Goal: Task Accomplishment & Management: Use online tool/utility

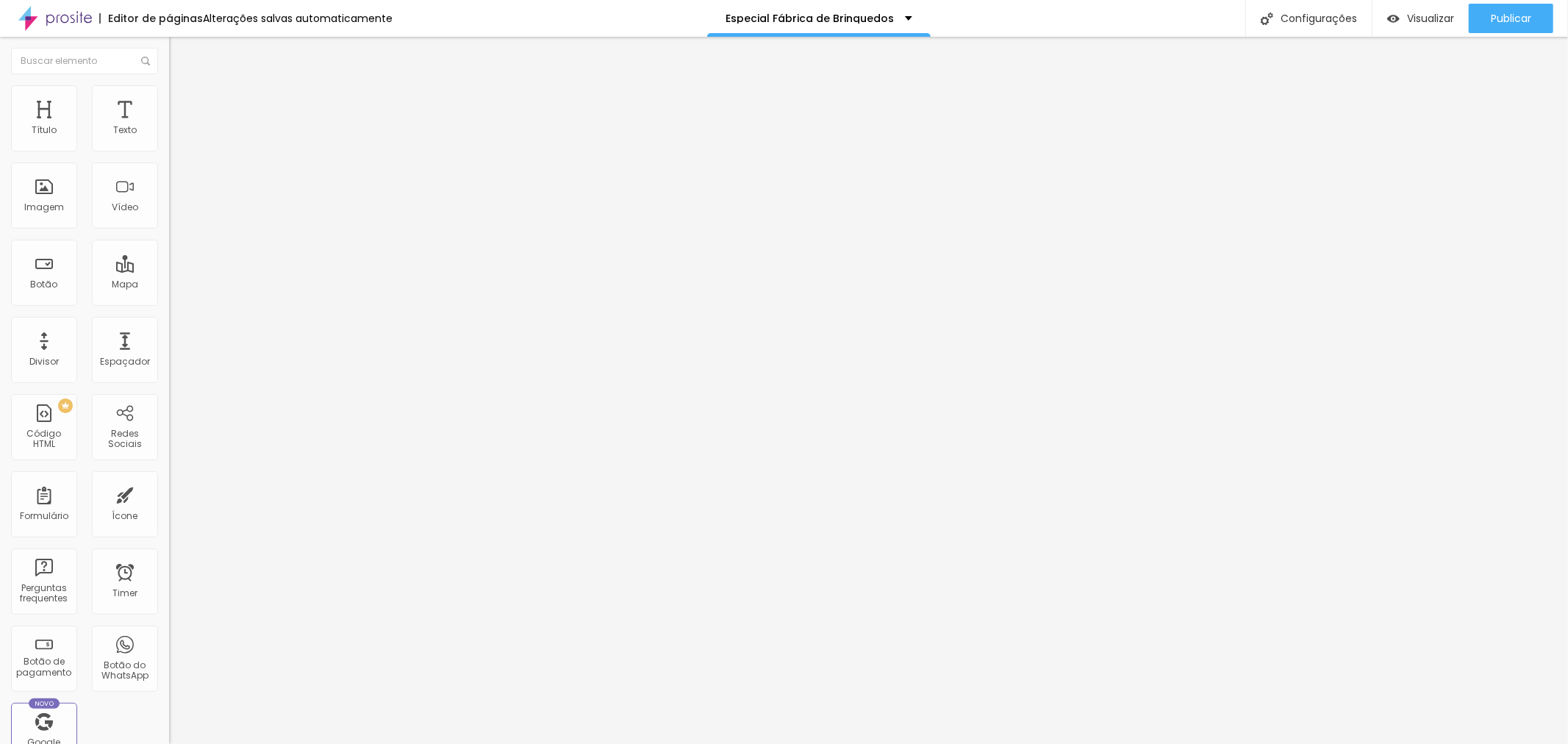
click at [169, 221] on button "button" at bounding box center [179, 214] width 20 height 15
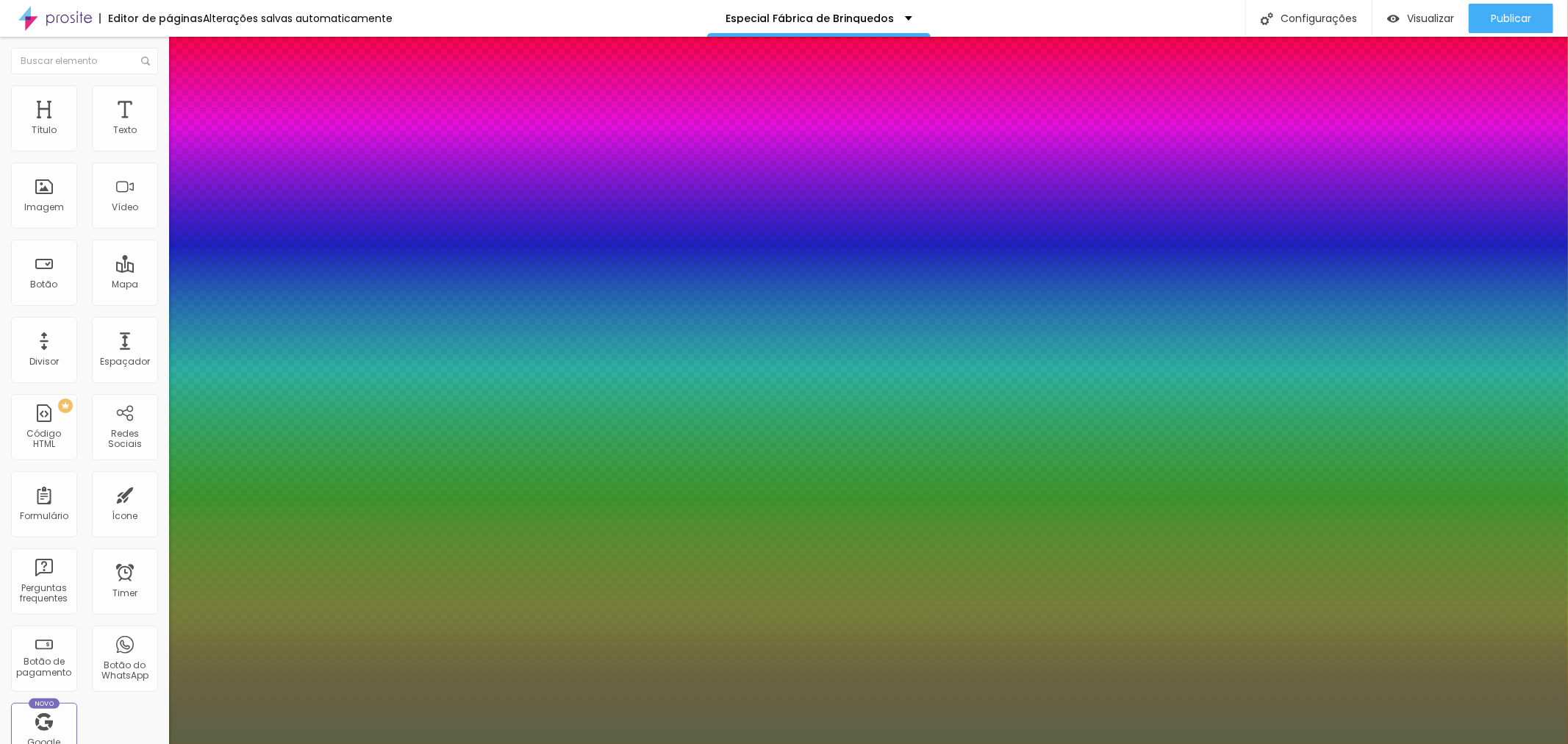
type input "1"
type input "37"
type input "1"
type input "36"
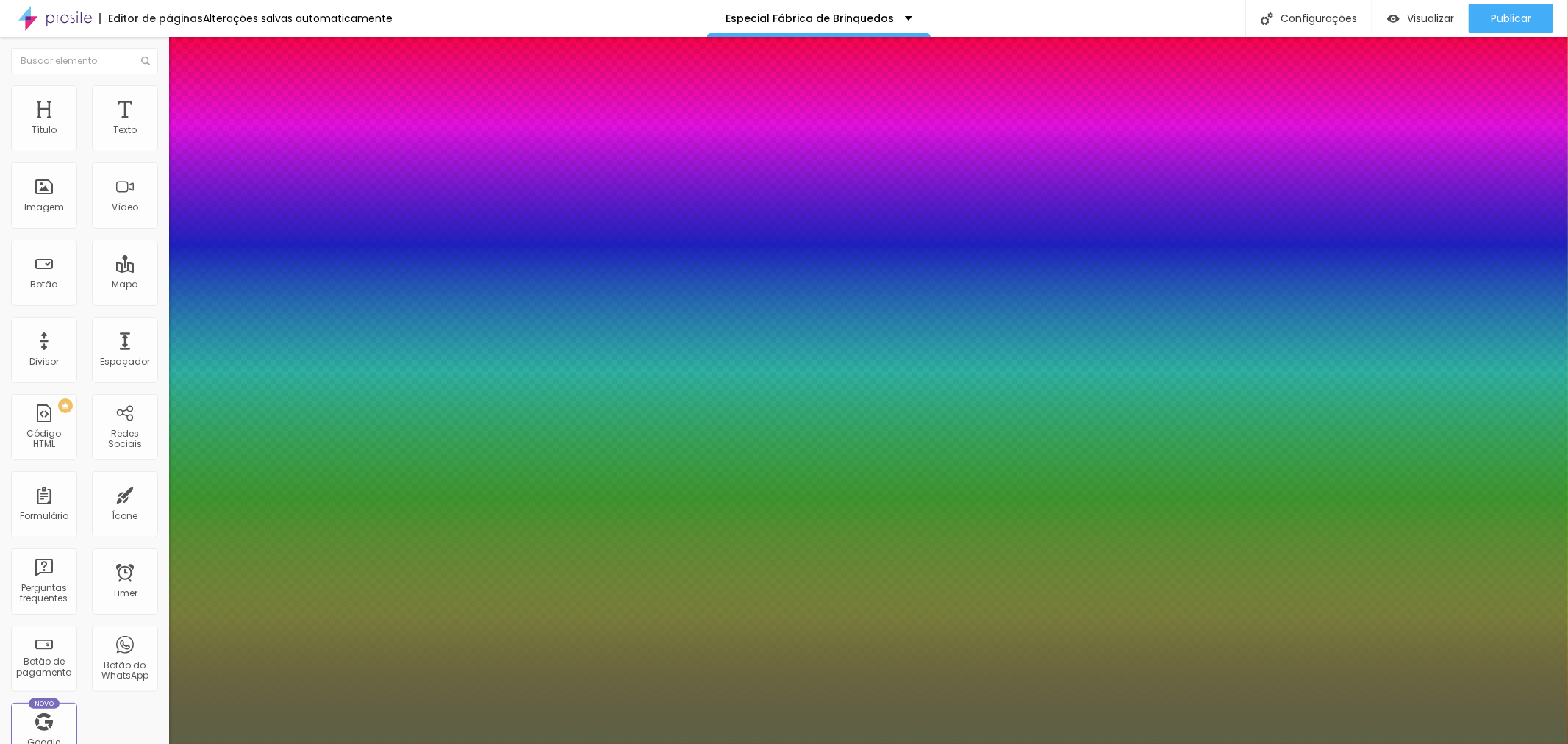
type input "36"
type input "1"
type input "35"
type input "1"
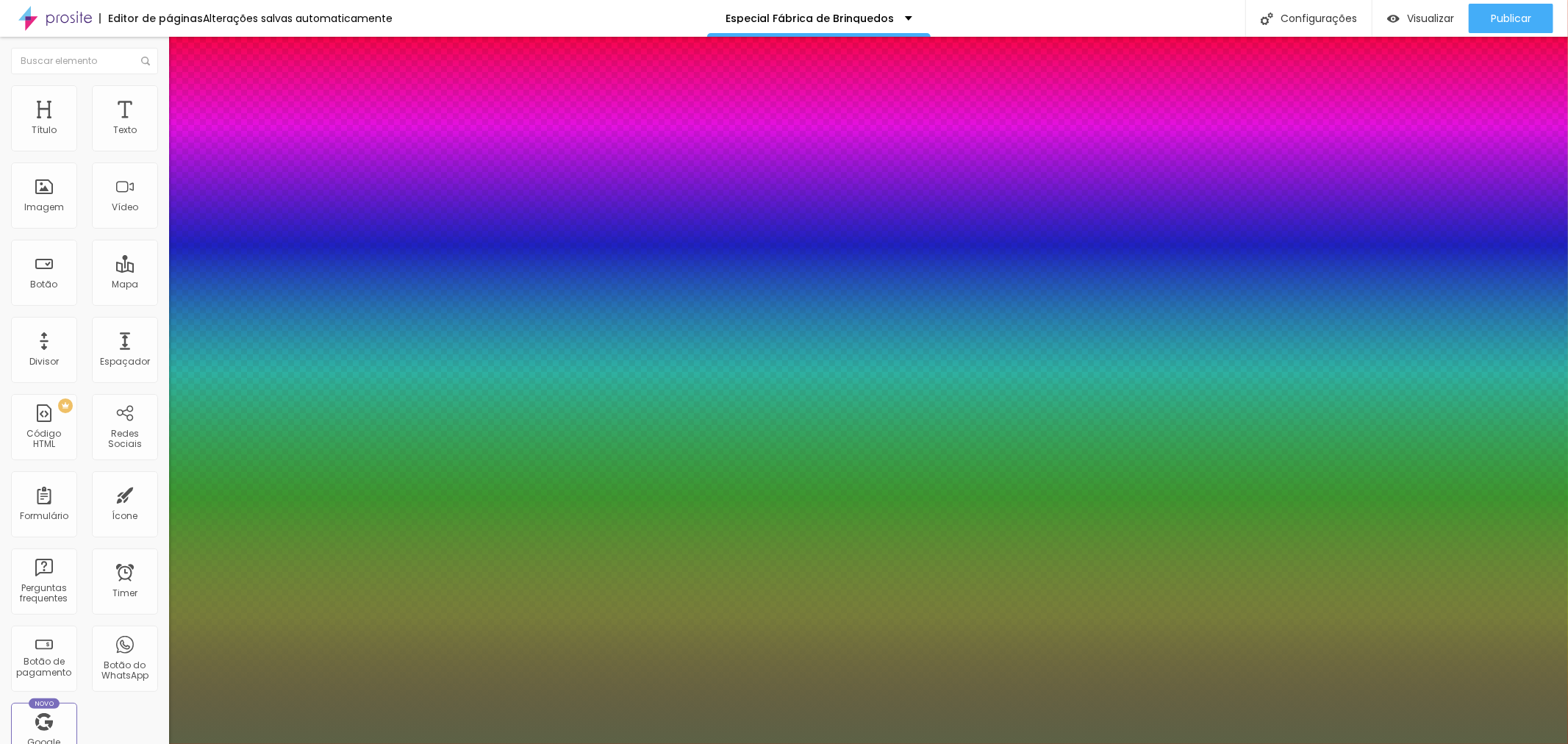
type input "33"
type input "1"
type input "32"
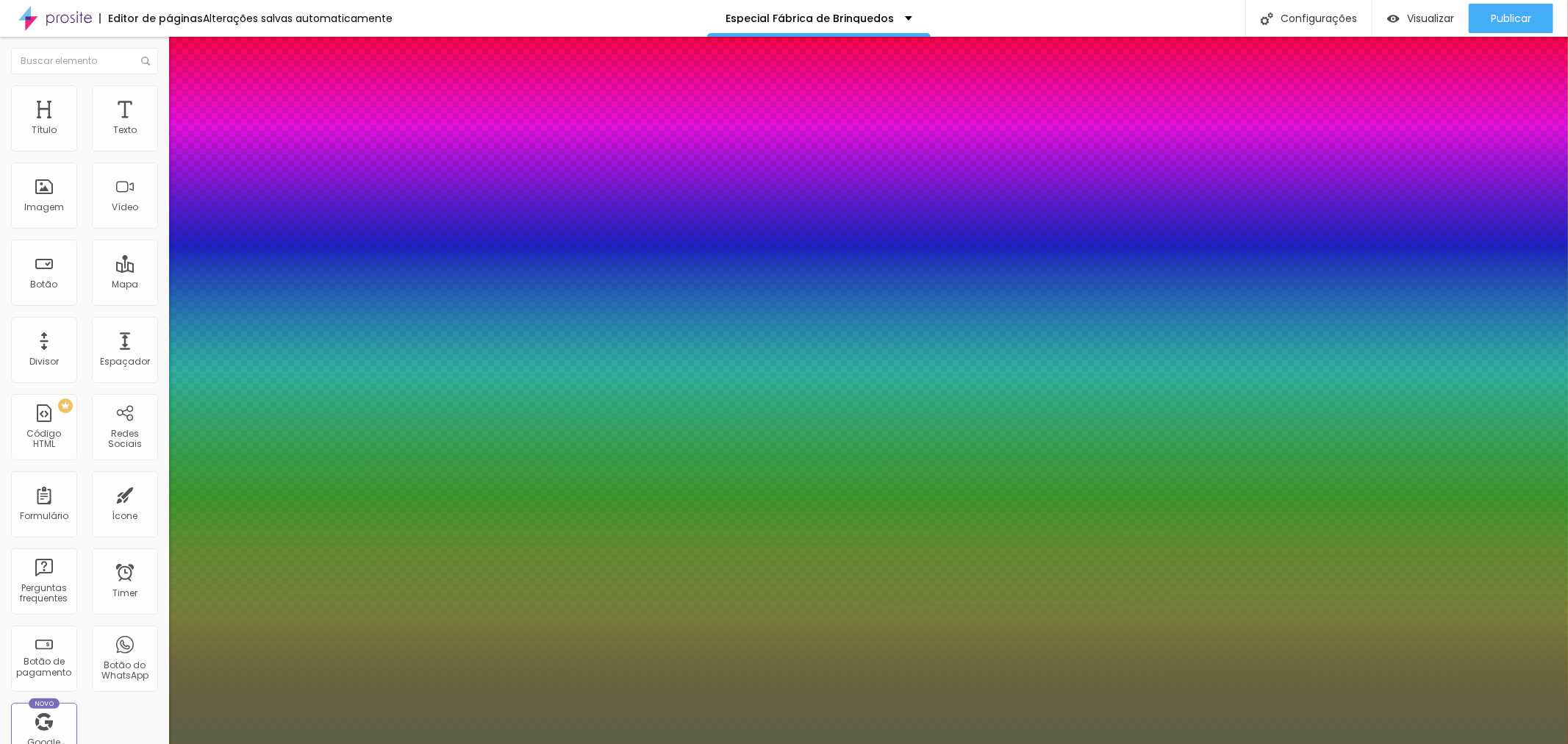
type input "1"
type input "31"
type input "1"
type input "30"
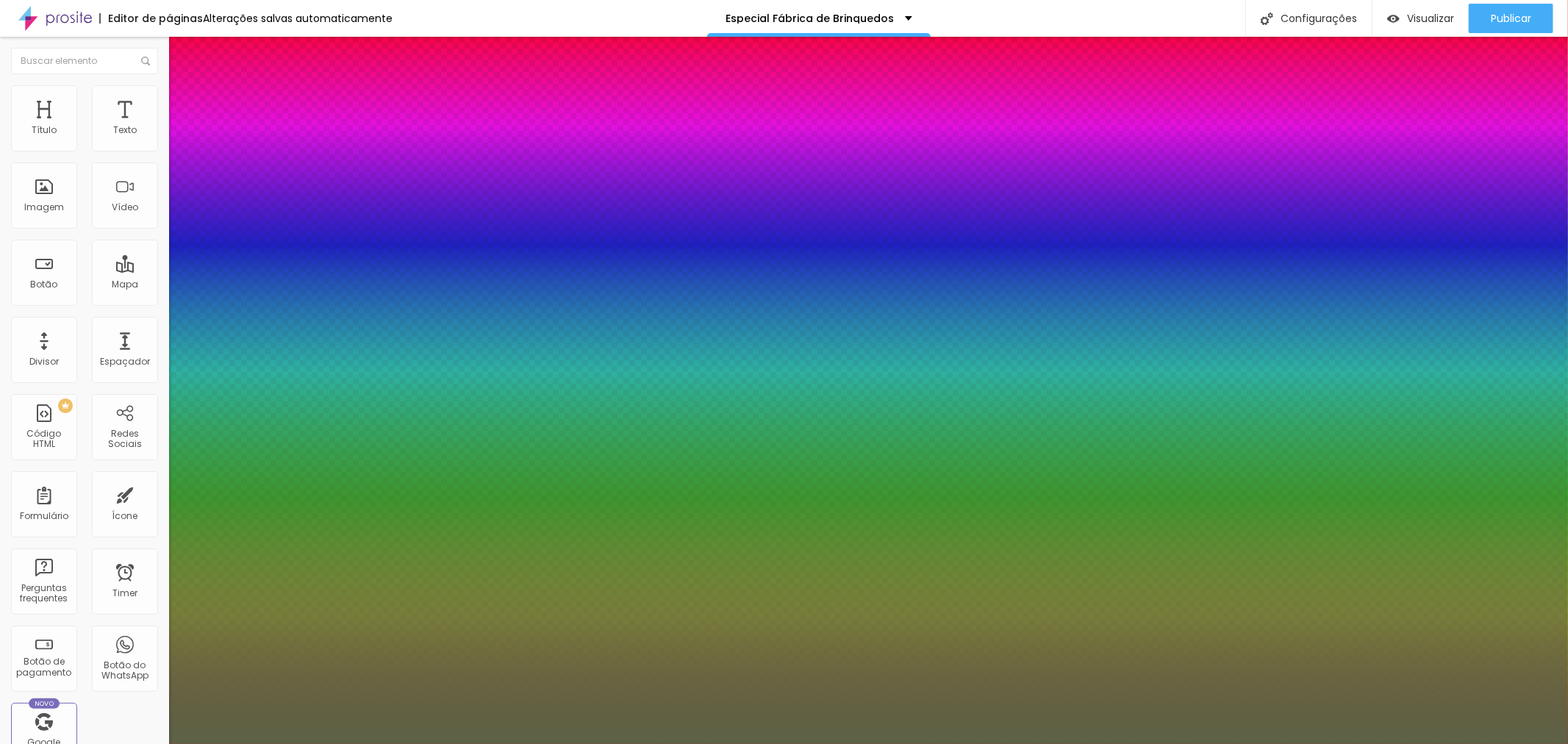
type input "30"
type input "1"
type input "29"
type input "1"
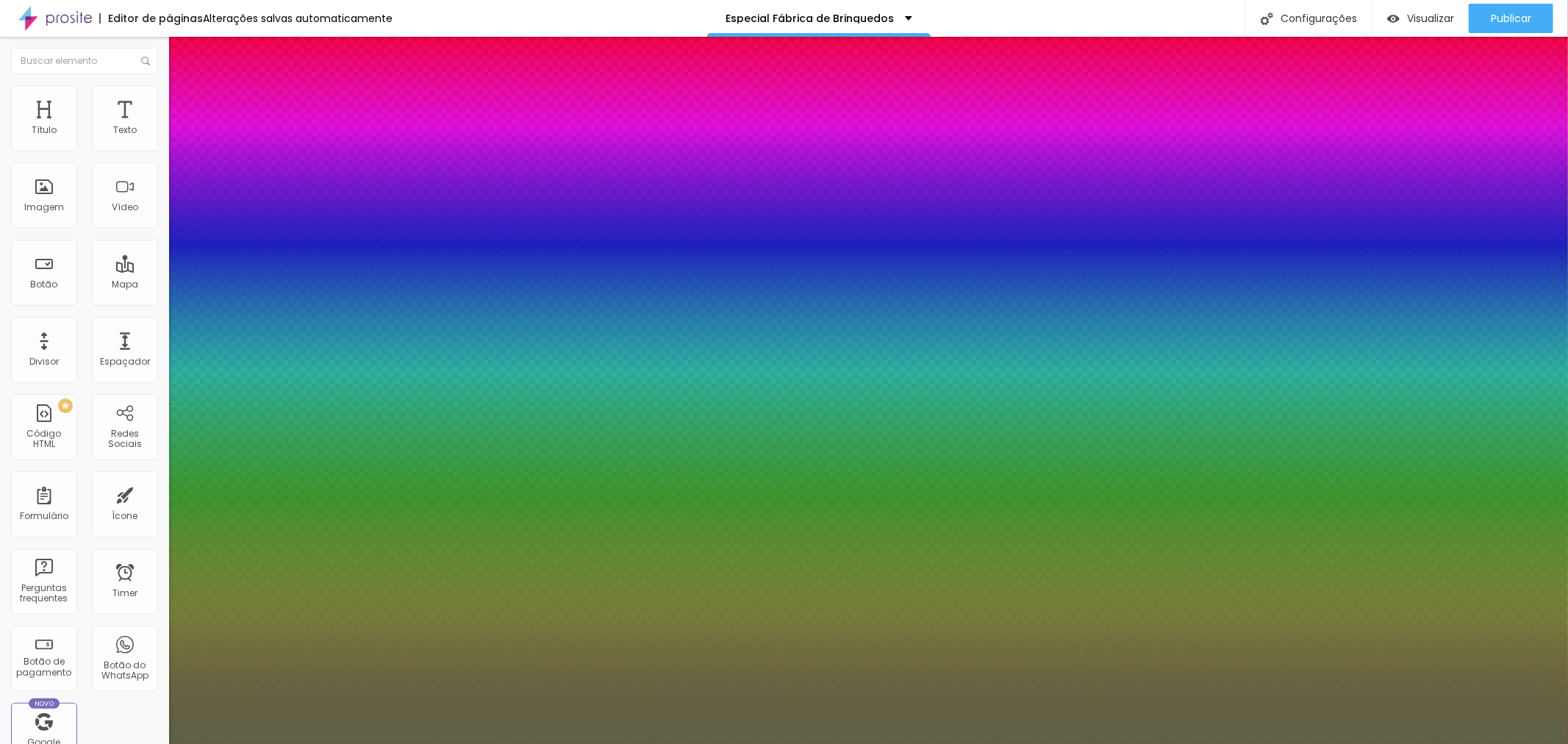
type input "28"
type input "1"
type input "27"
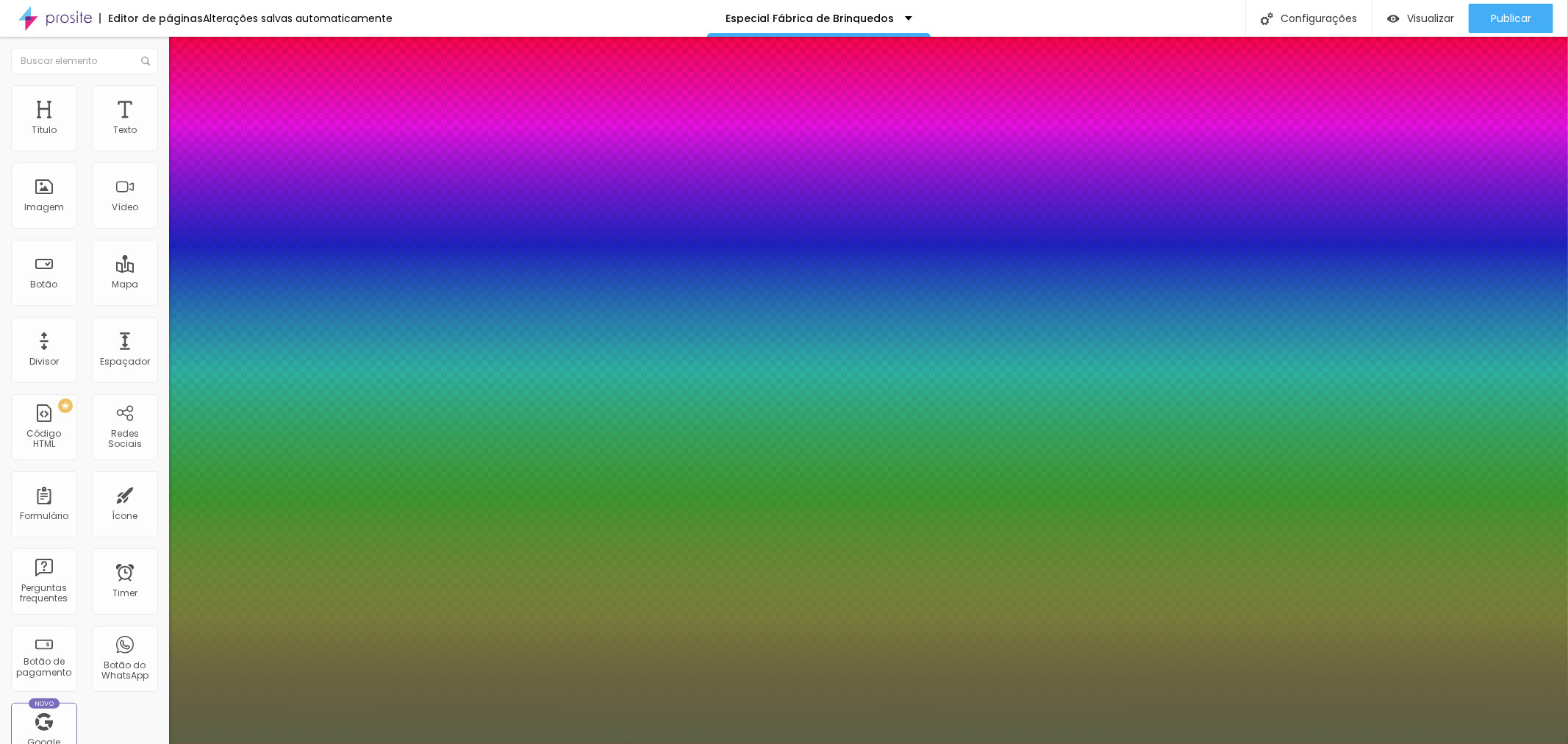
type input "1"
type input "26"
type input "1"
type input "25"
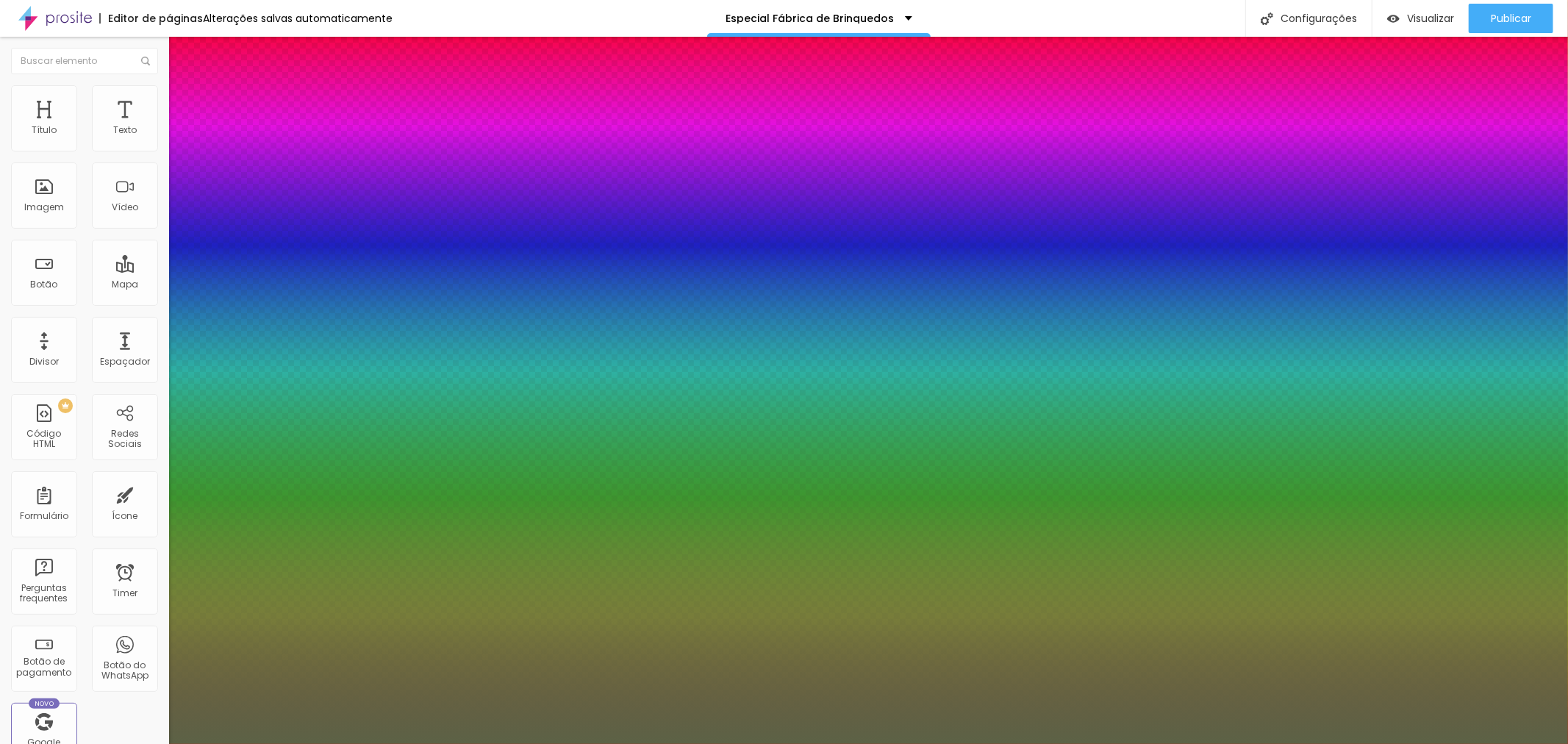
type input "25"
type input "1"
type input "24"
type input "1"
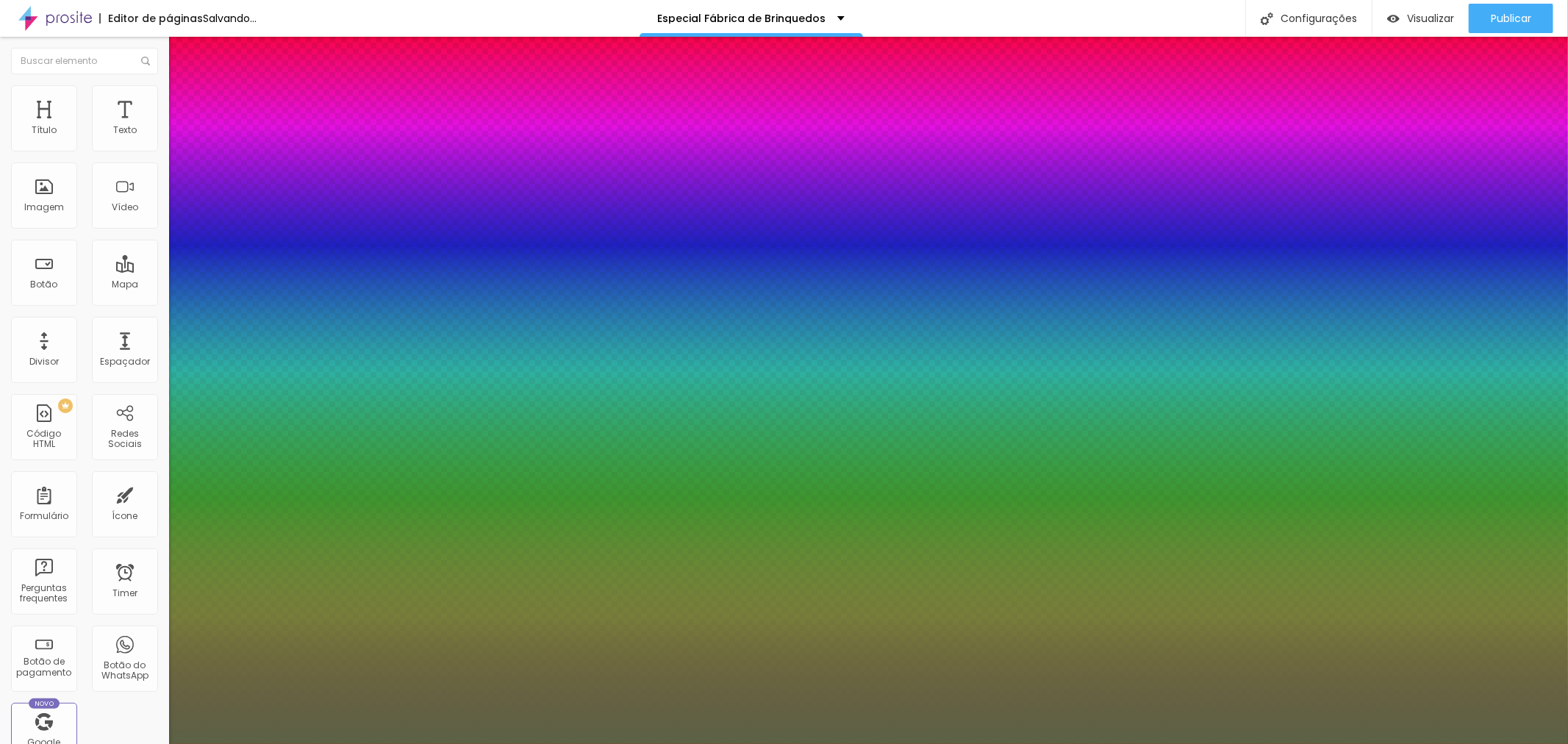
type input "23"
type input "1"
drag, startPoint x: 223, startPoint y: 413, endPoint x: 207, endPoint y: 414, distance: 16.0
type input "23"
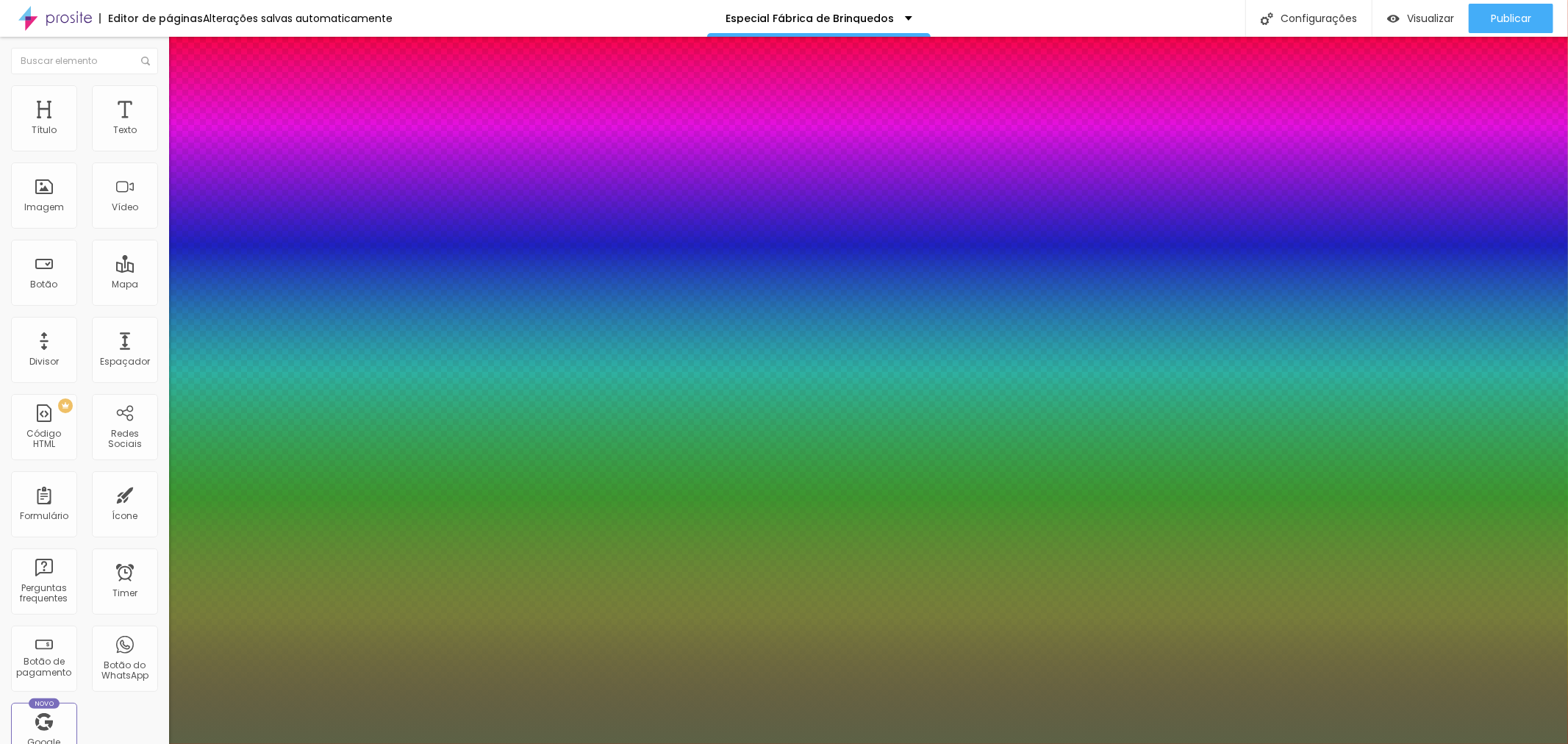
type input "1"
click at [523, 743] on div at bounding box center [784, 744] width 1568 height 0
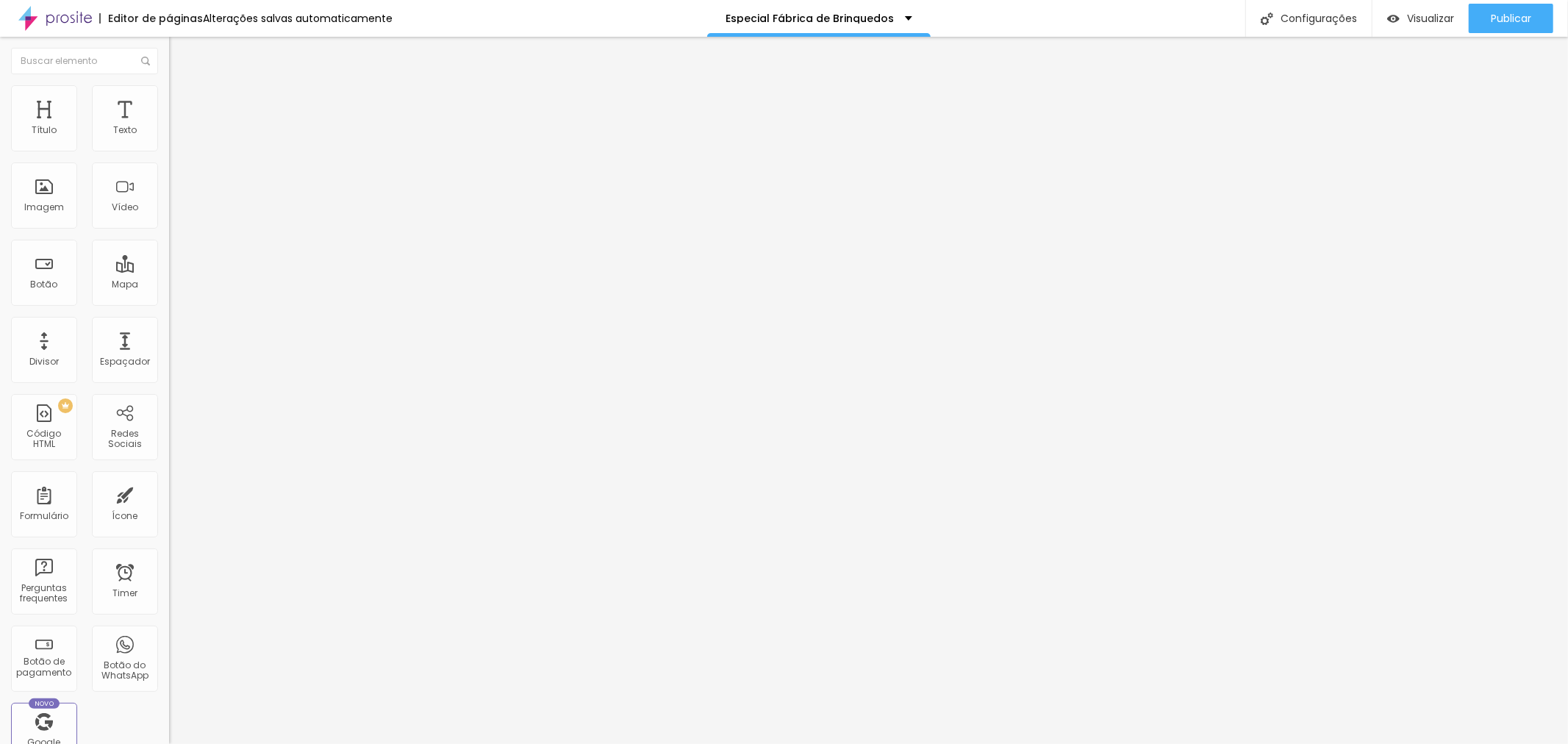
click at [175, 217] on icon "button" at bounding box center [179, 212] width 8 height 8
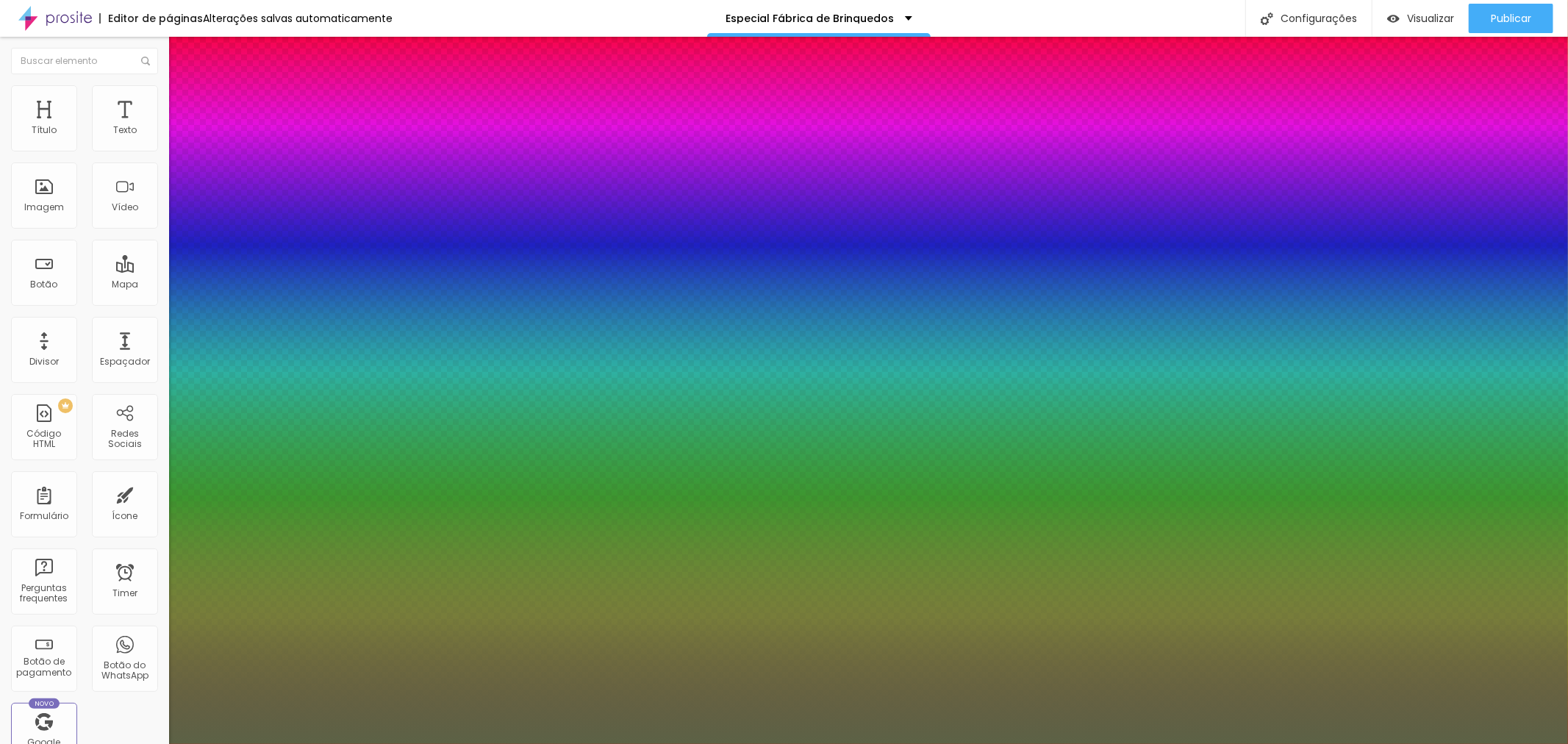
type input "1"
type input "22"
type input "1"
type input "23"
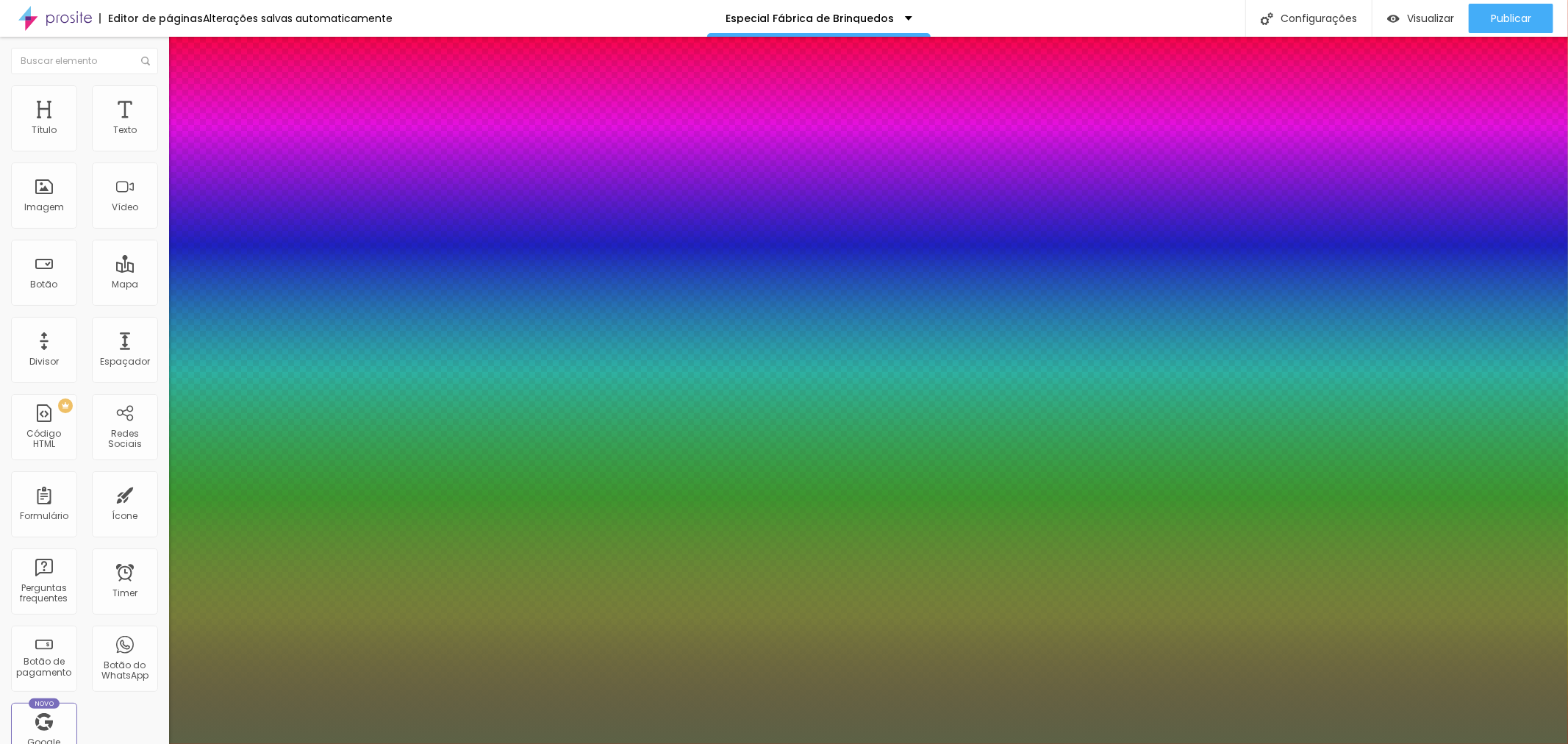
type input "23"
type input "1"
type input "28"
type input "1"
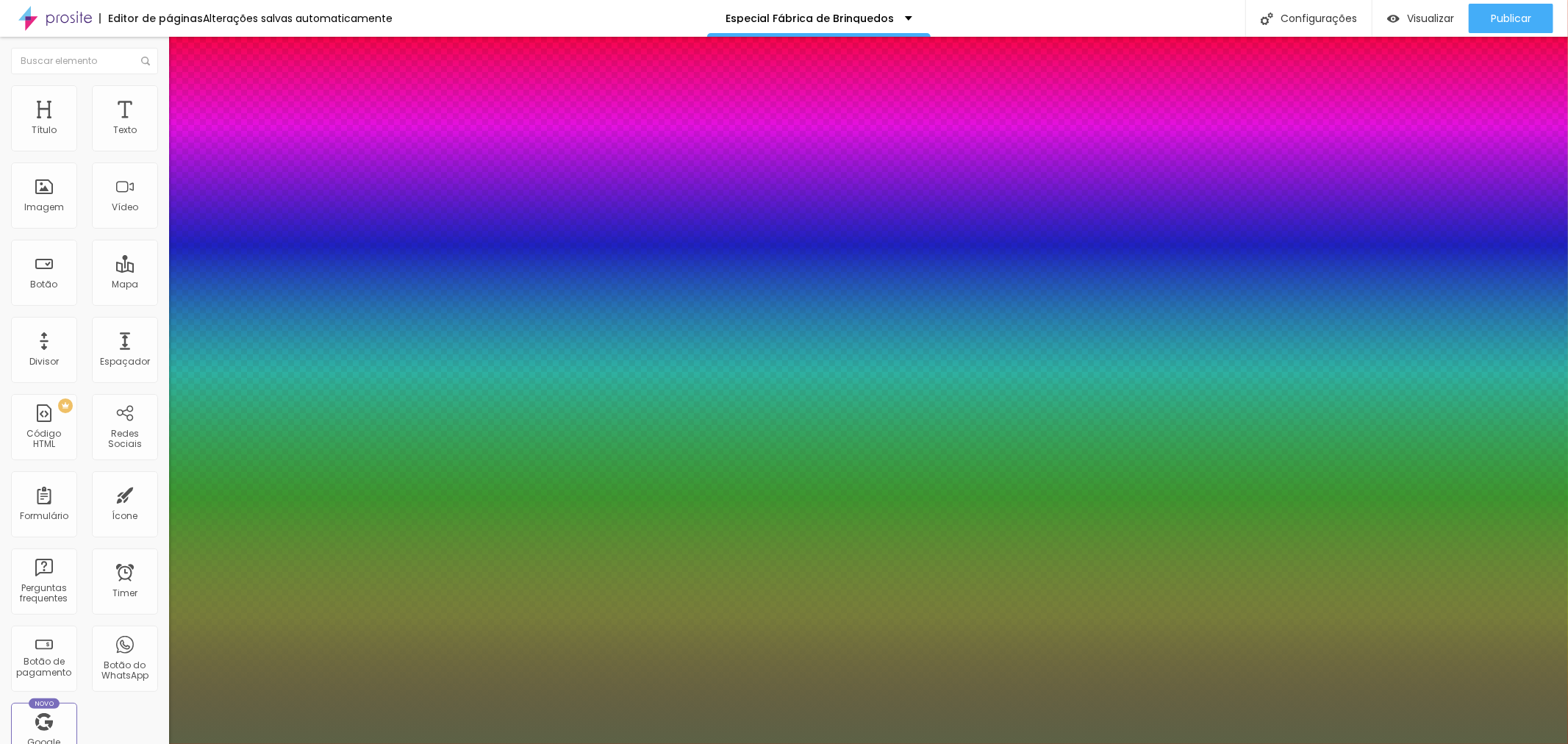
type input "53"
type input "1"
type input "55"
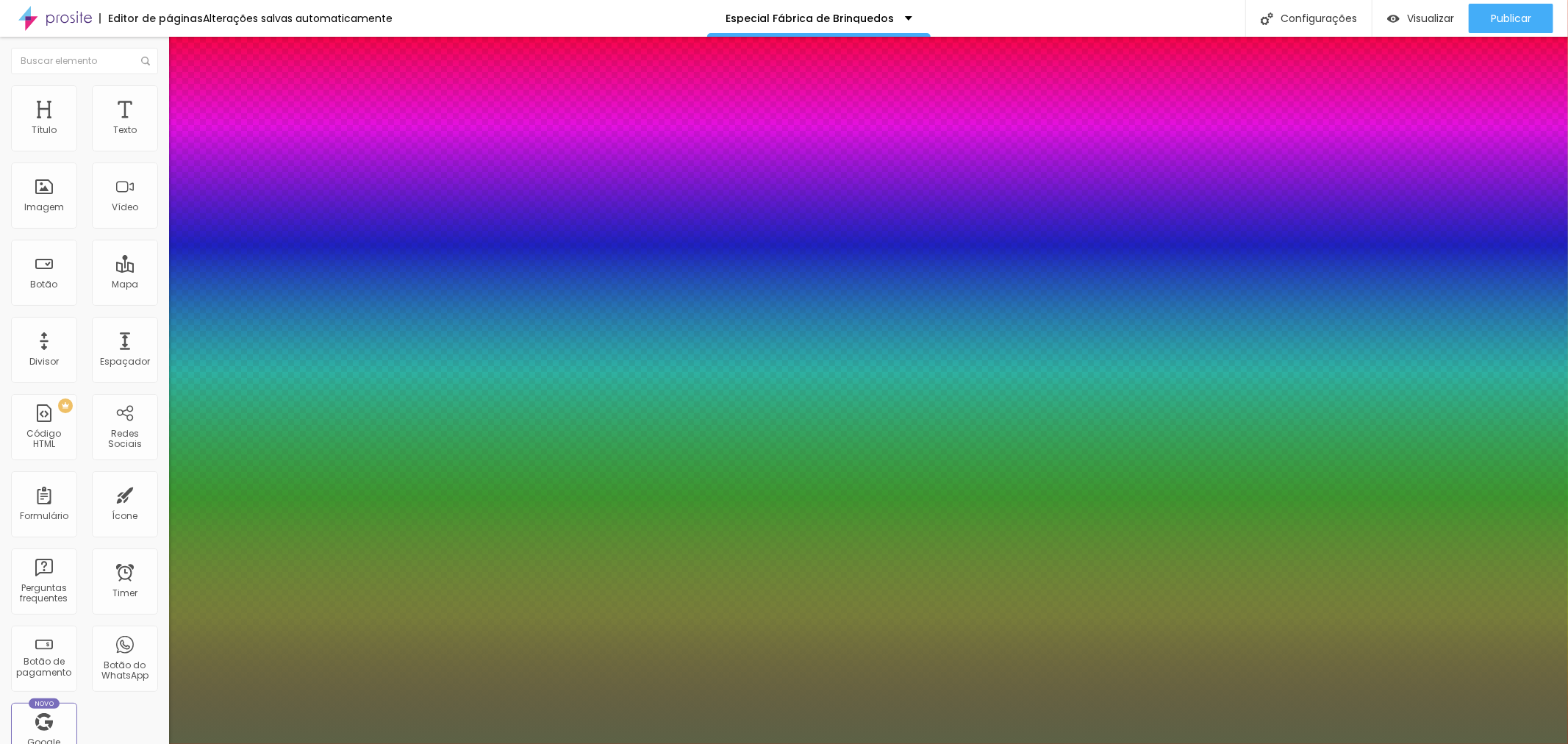
type input "1"
type input "54"
type input "1"
type input "52"
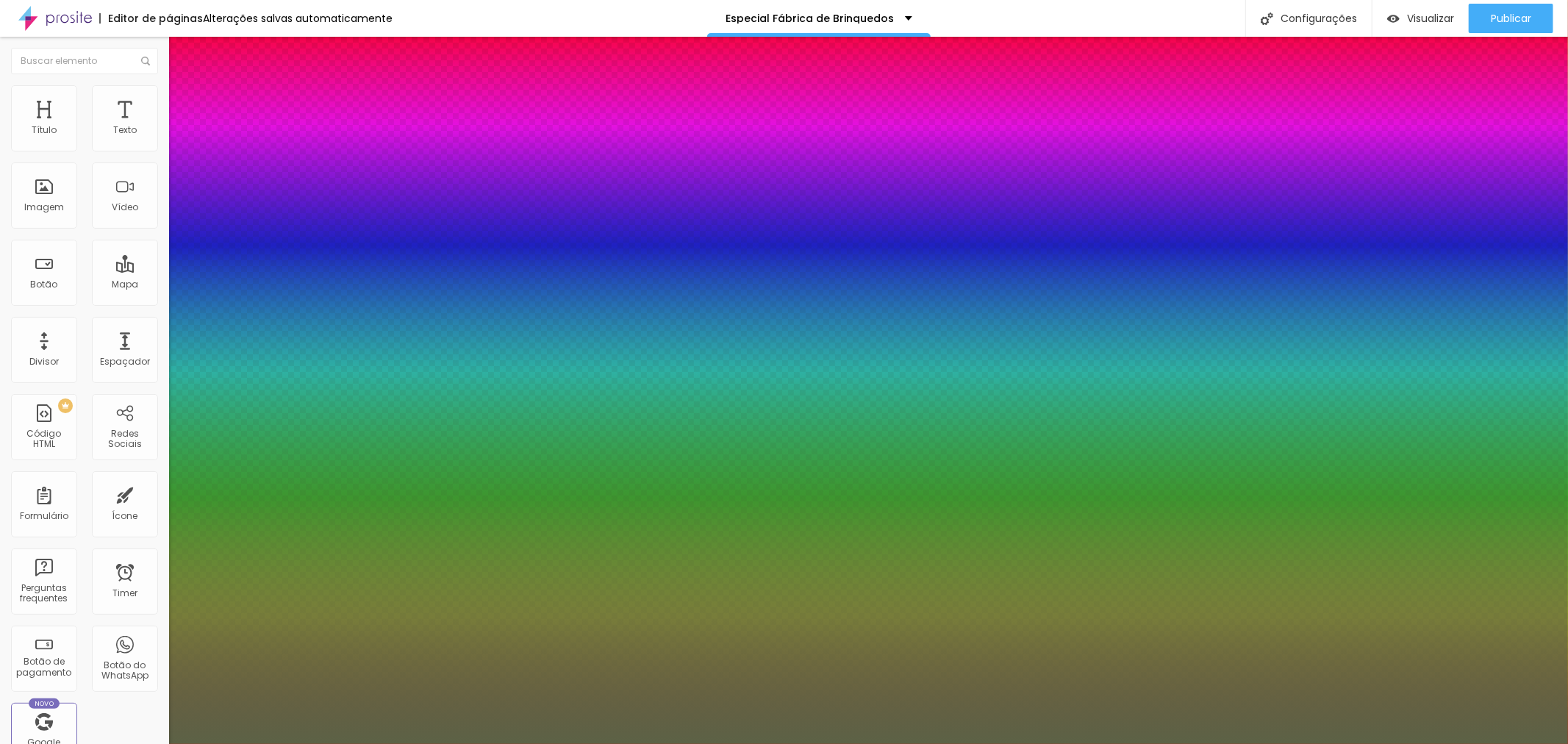
type input "52"
type input "1"
type input "46"
type input "1"
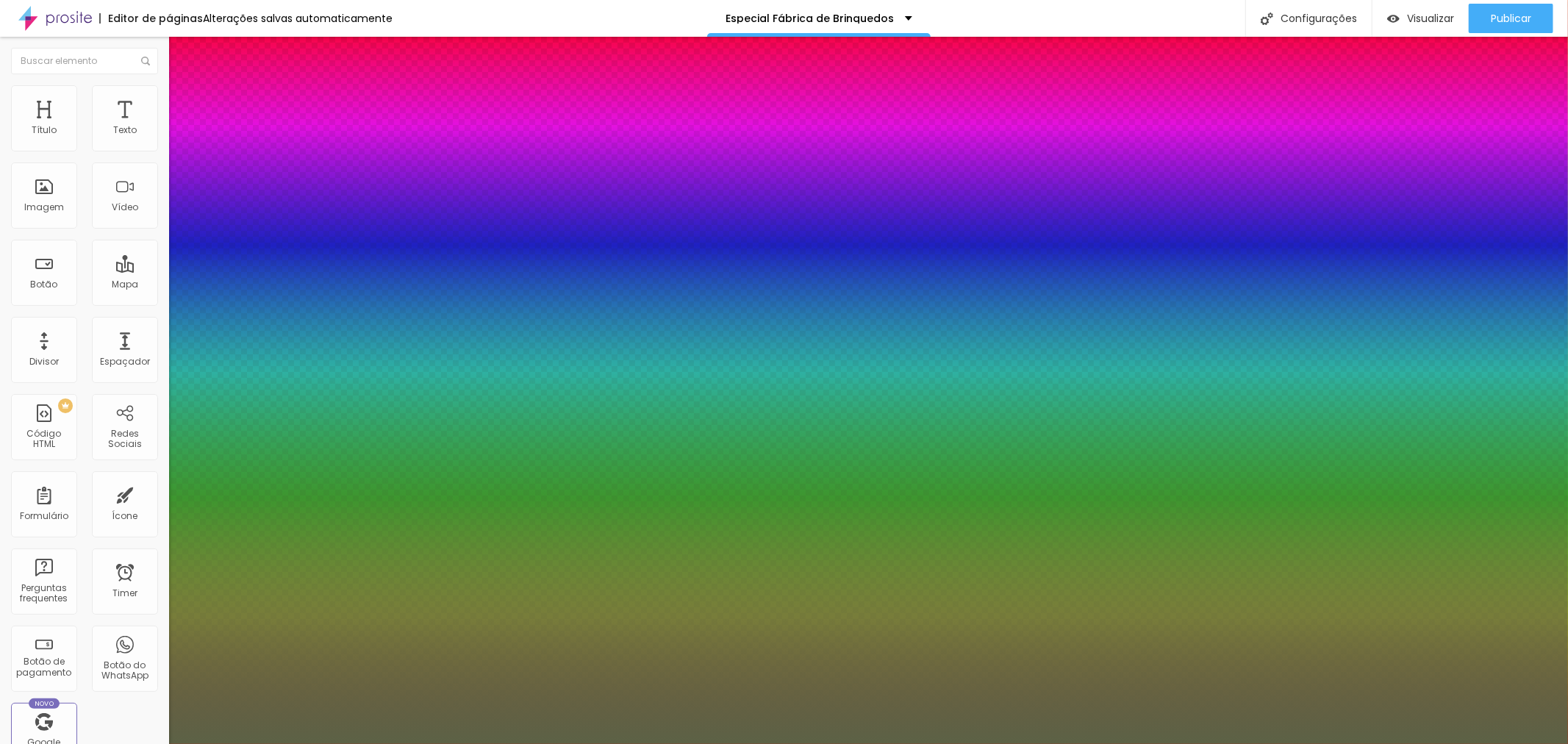
type input "39"
type input "1"
type input "38"
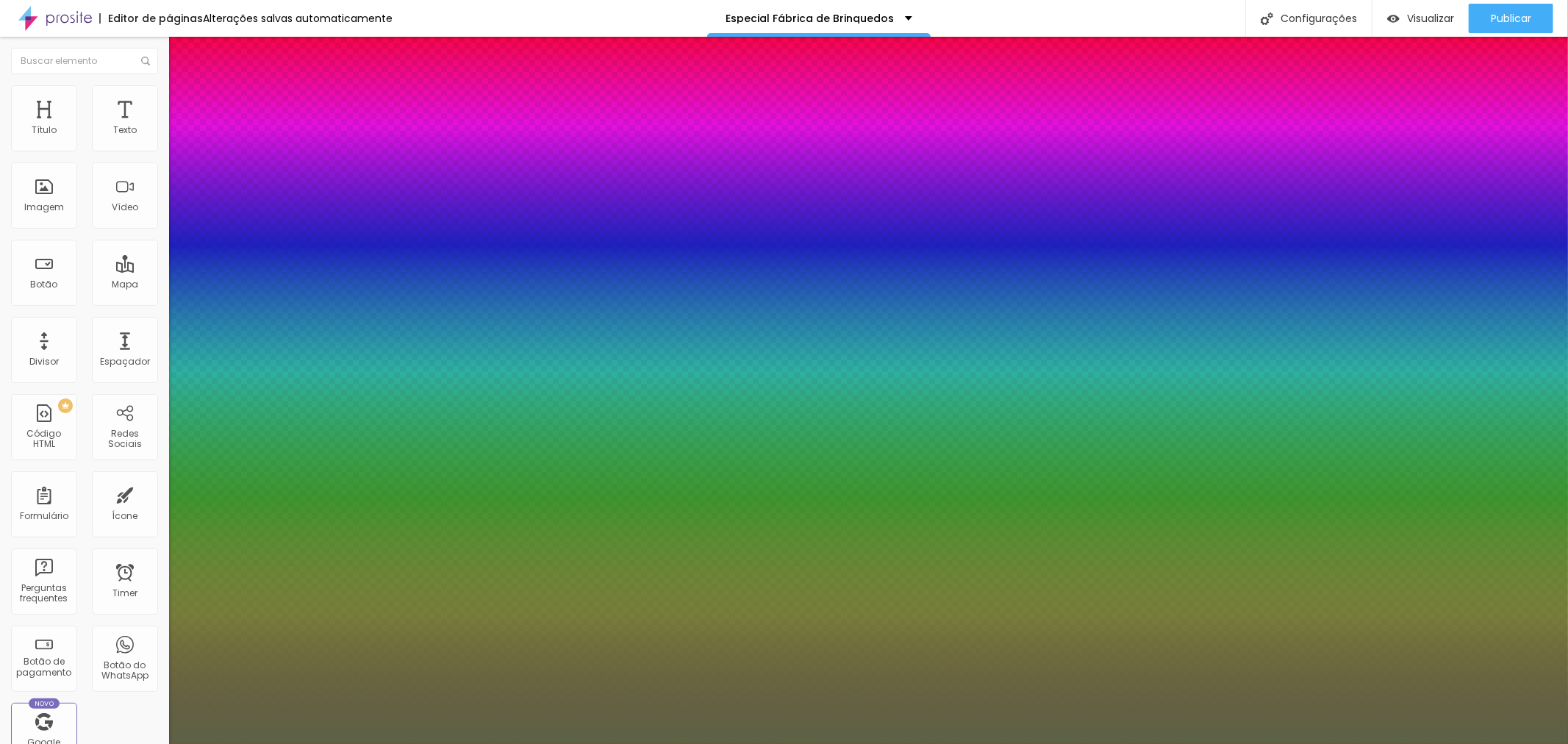
type input "1"
type input "36"
type input "1"
type input "33"
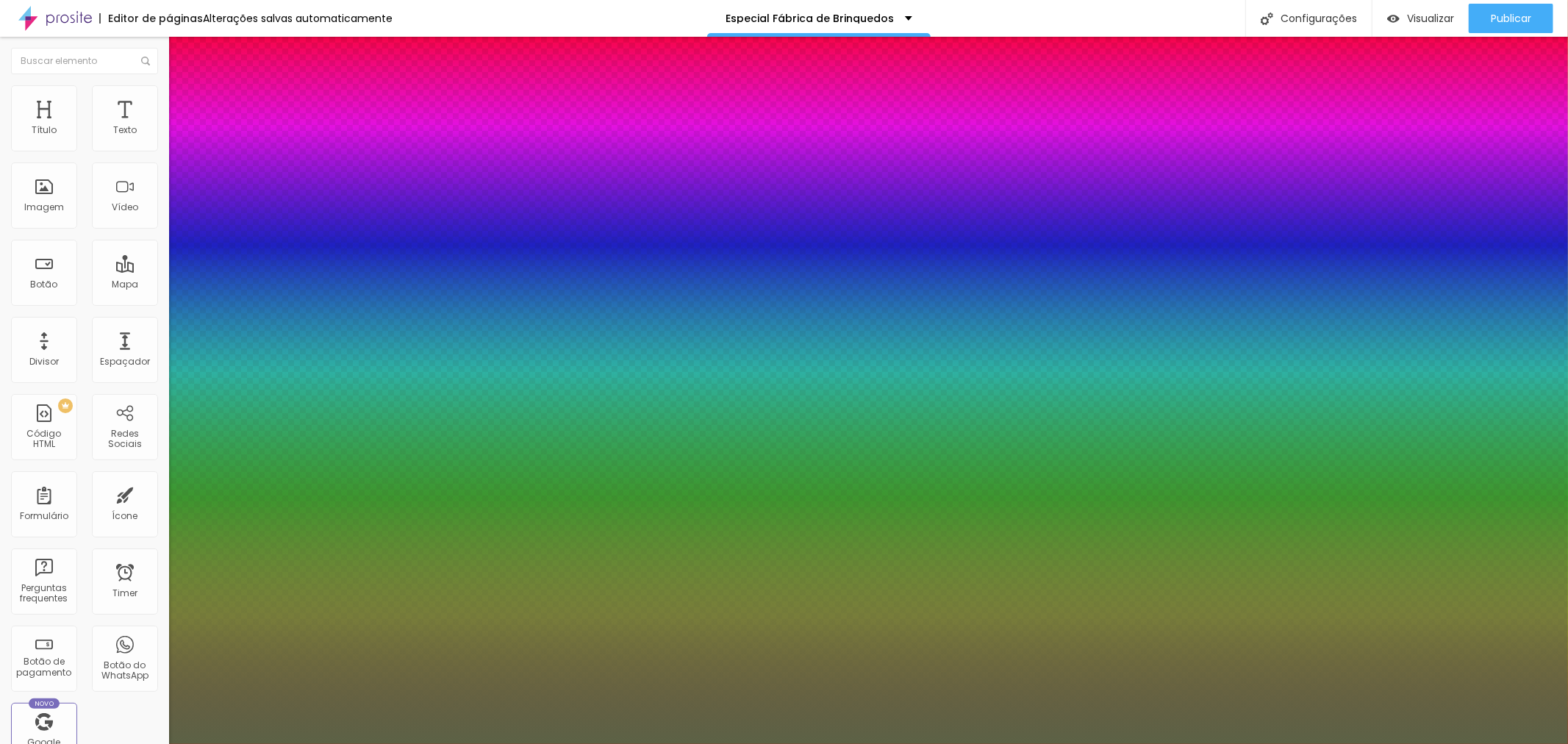
type input "33"
type input "1"
type input "30"
type input "1"
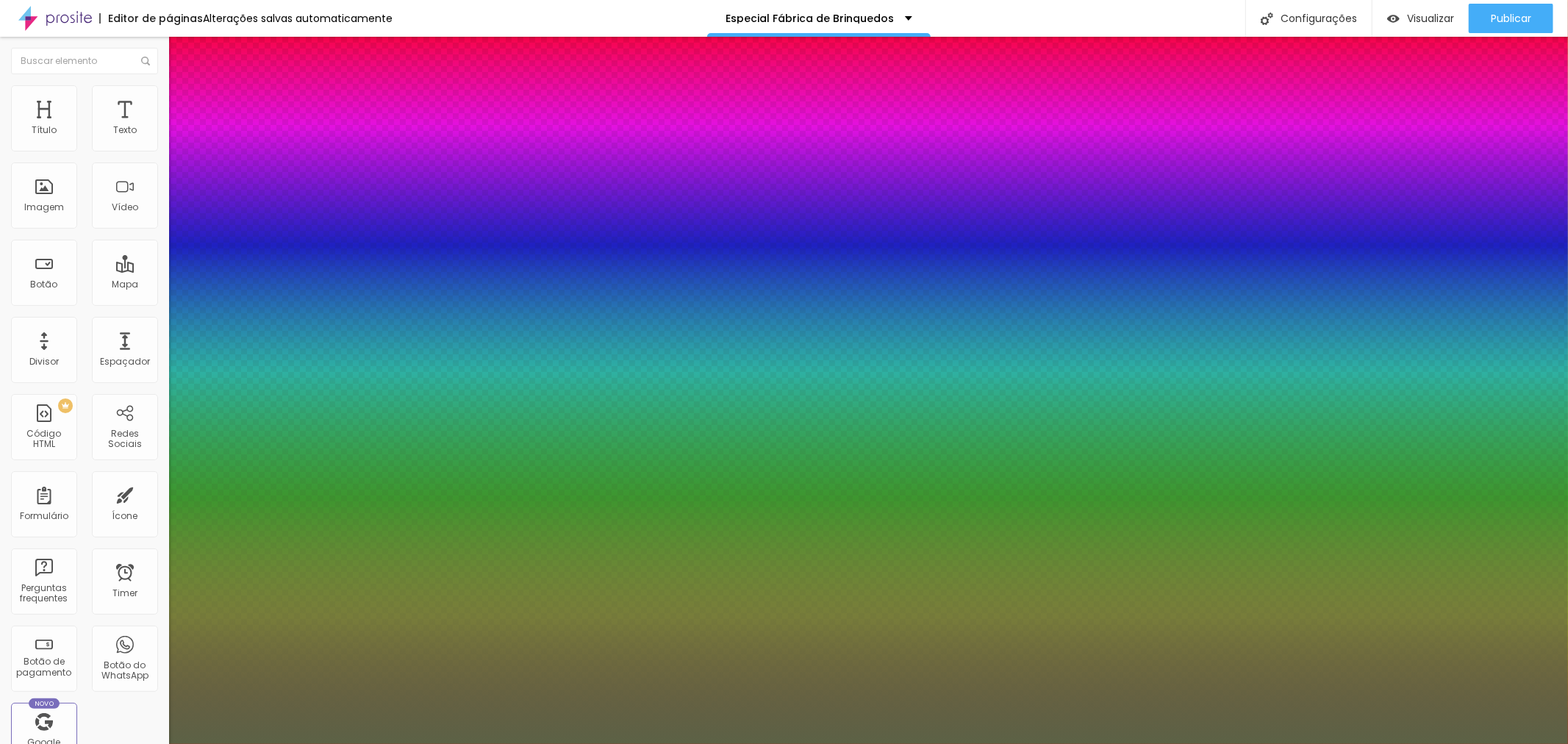
type input "27"
type input "1"
type input "26"
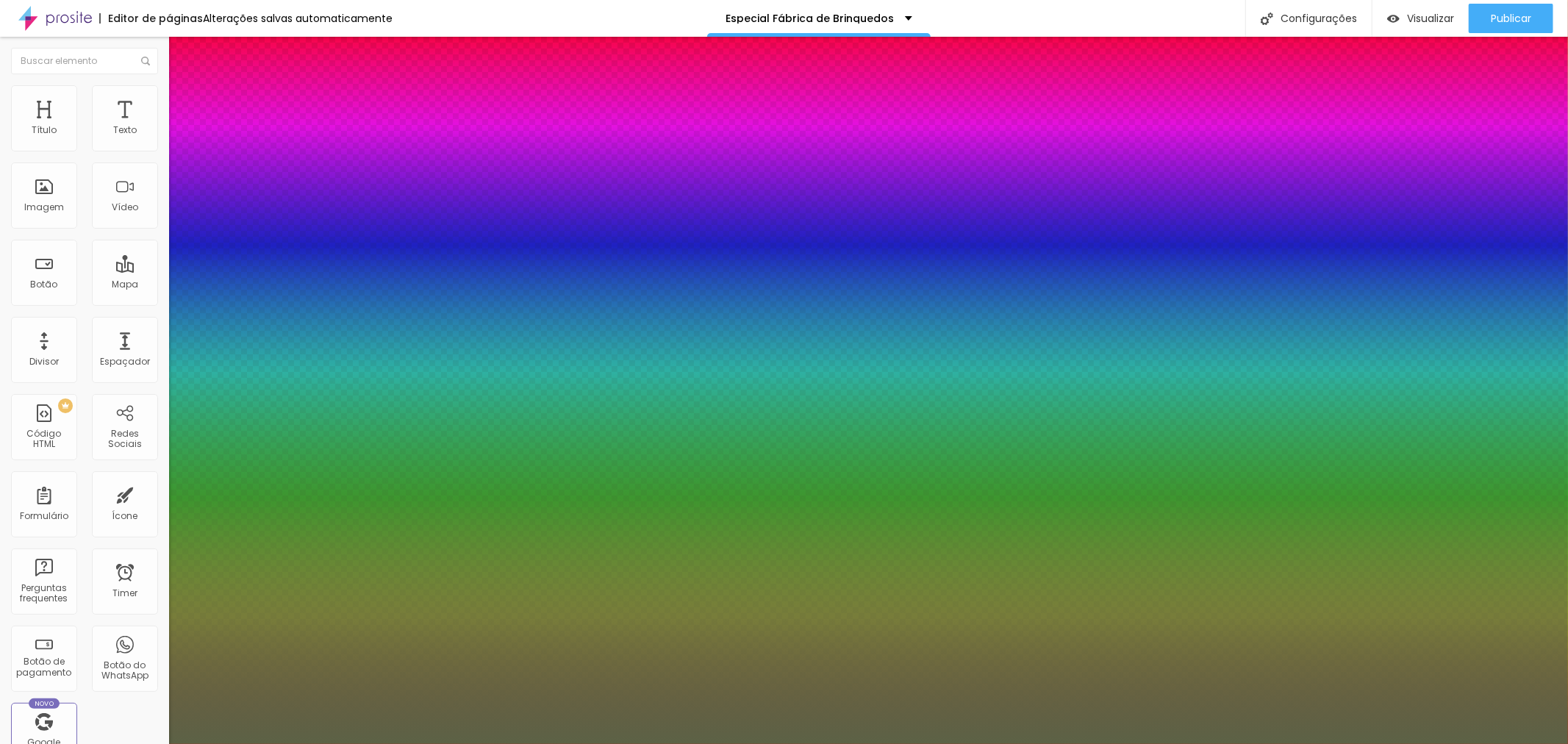
type input "1"
type input "25"
type input "1"
type input "24"
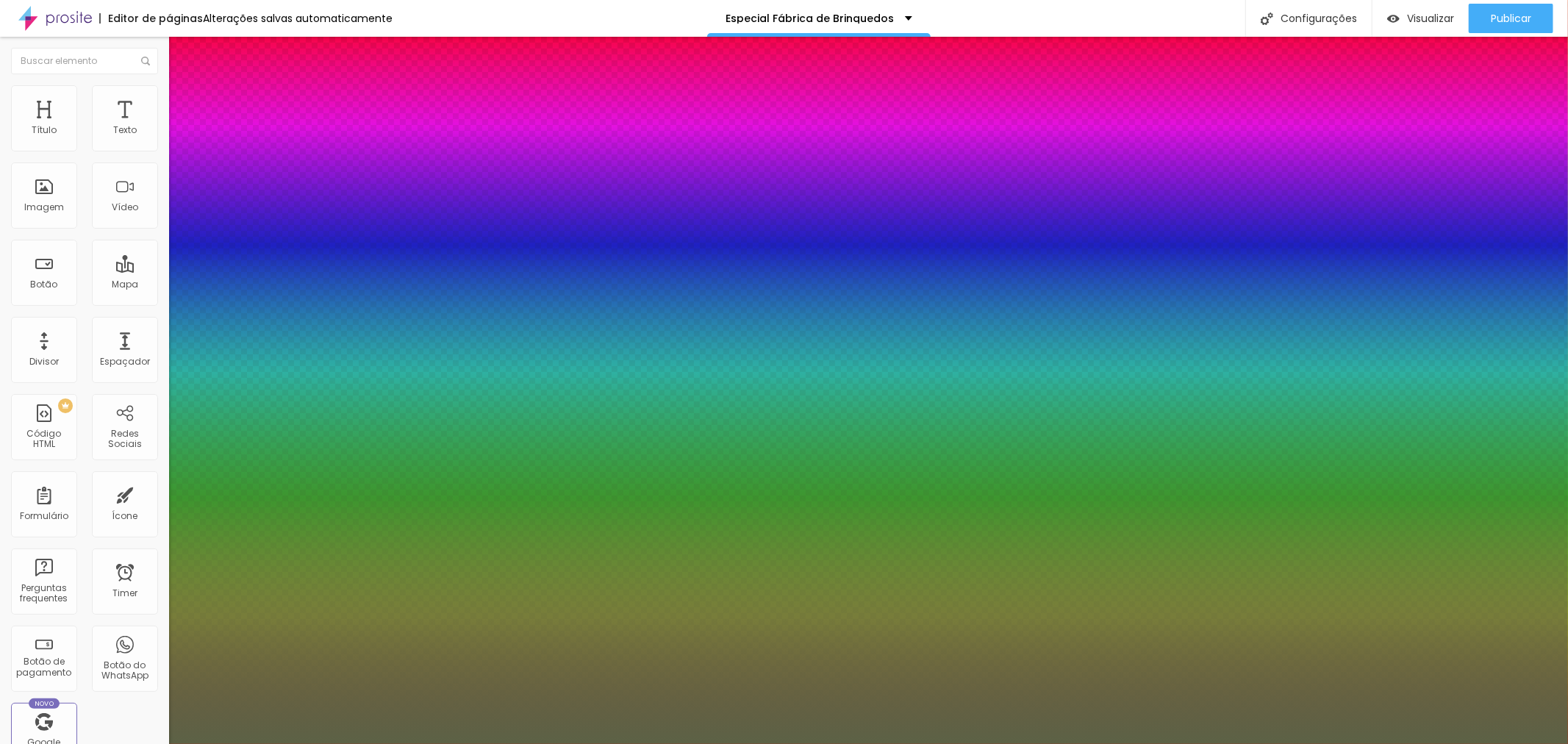
type input "24"
type input "1"
type input "22"
type input "1"
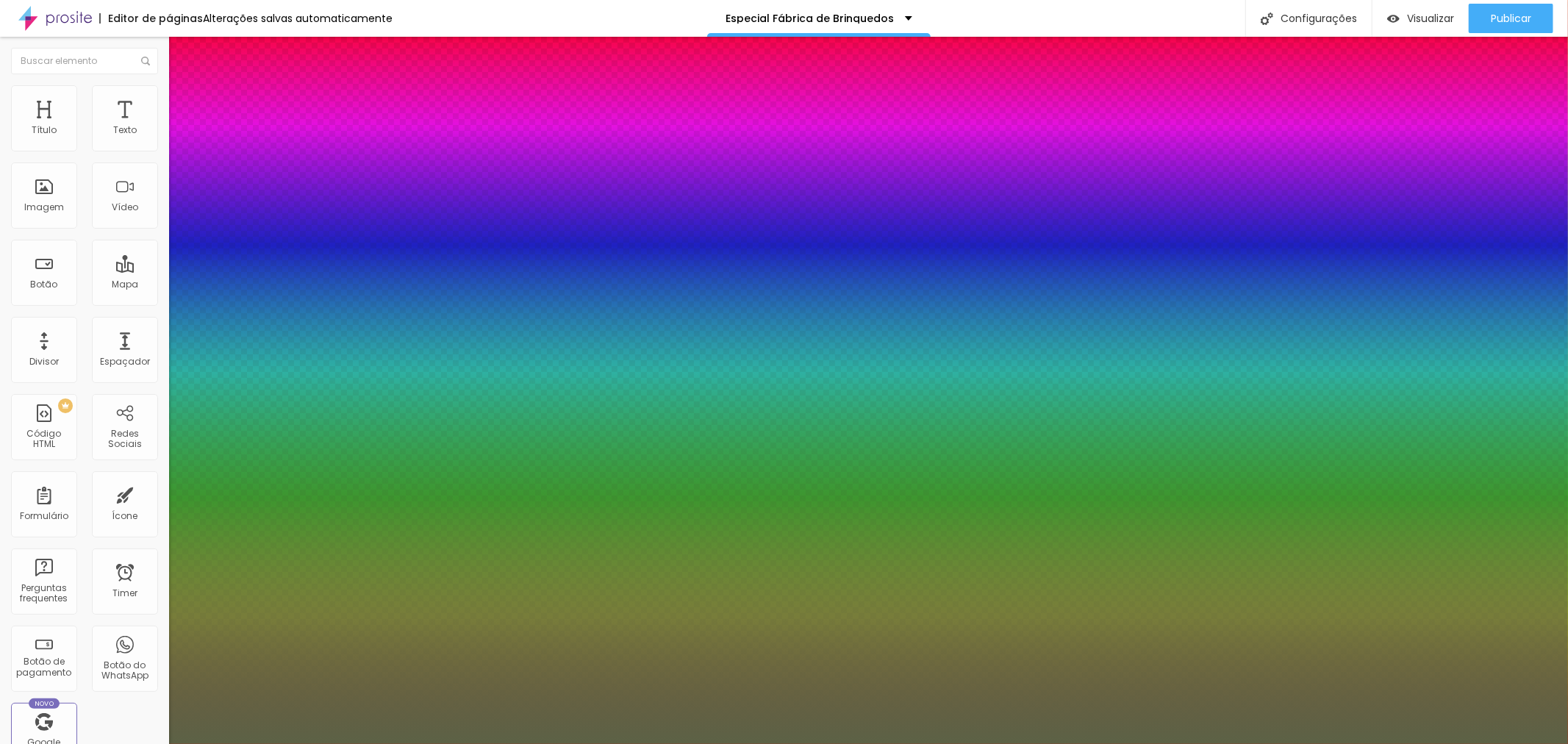
type input "21"
type input "1"
type input "20"
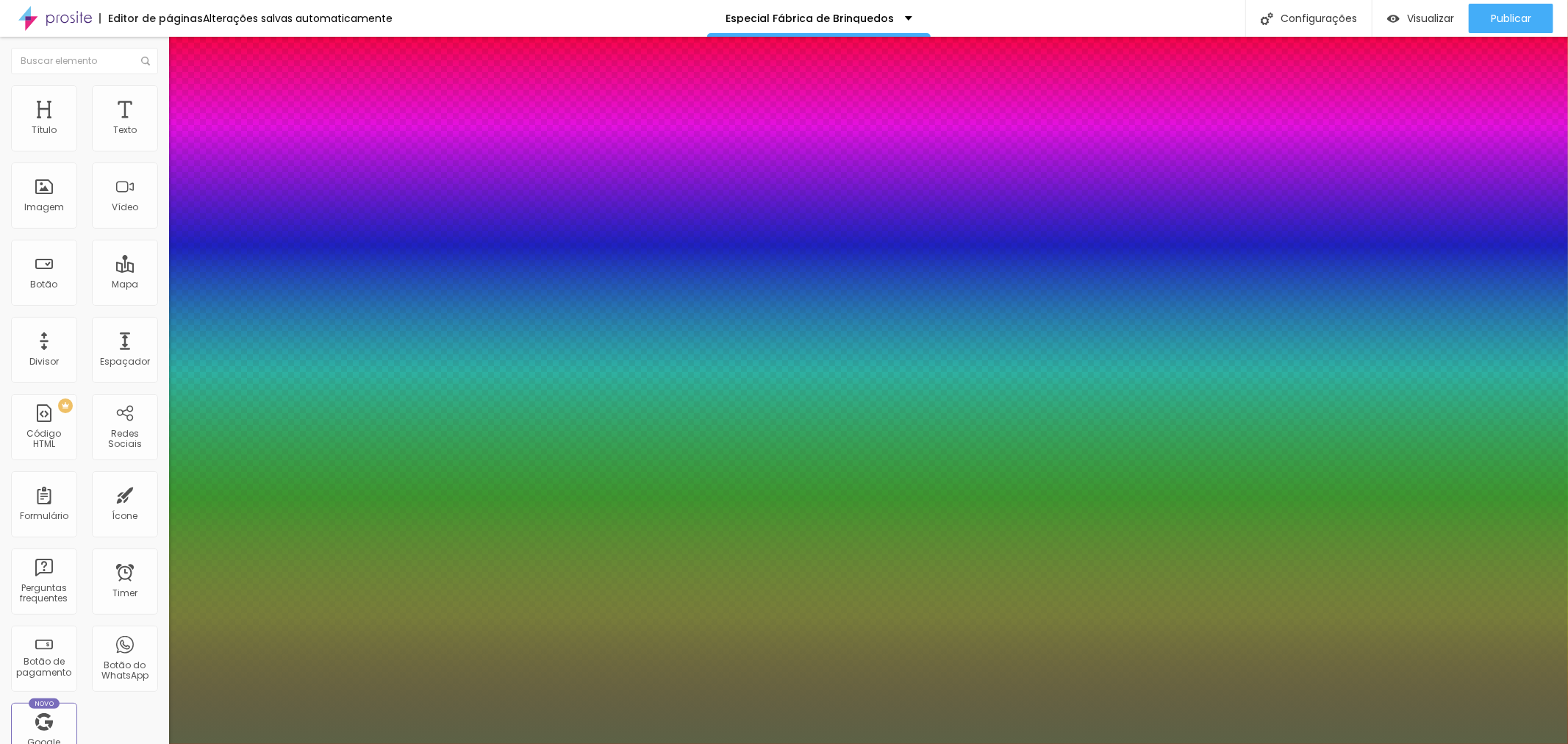
type input "1"
type input "19"
type input "1"
type input "18"
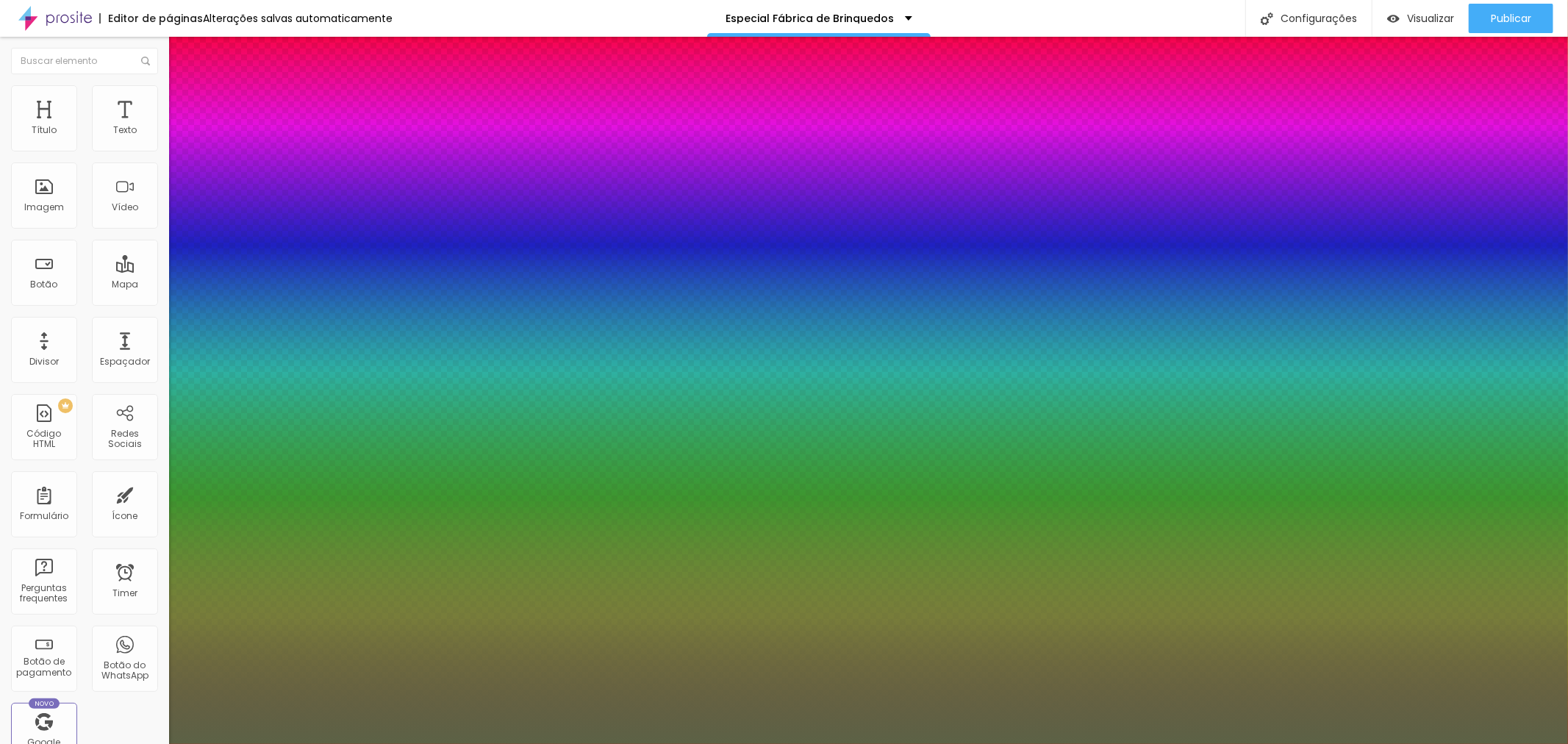
type input "18"
type input "1"
type input "16"
type input "1"
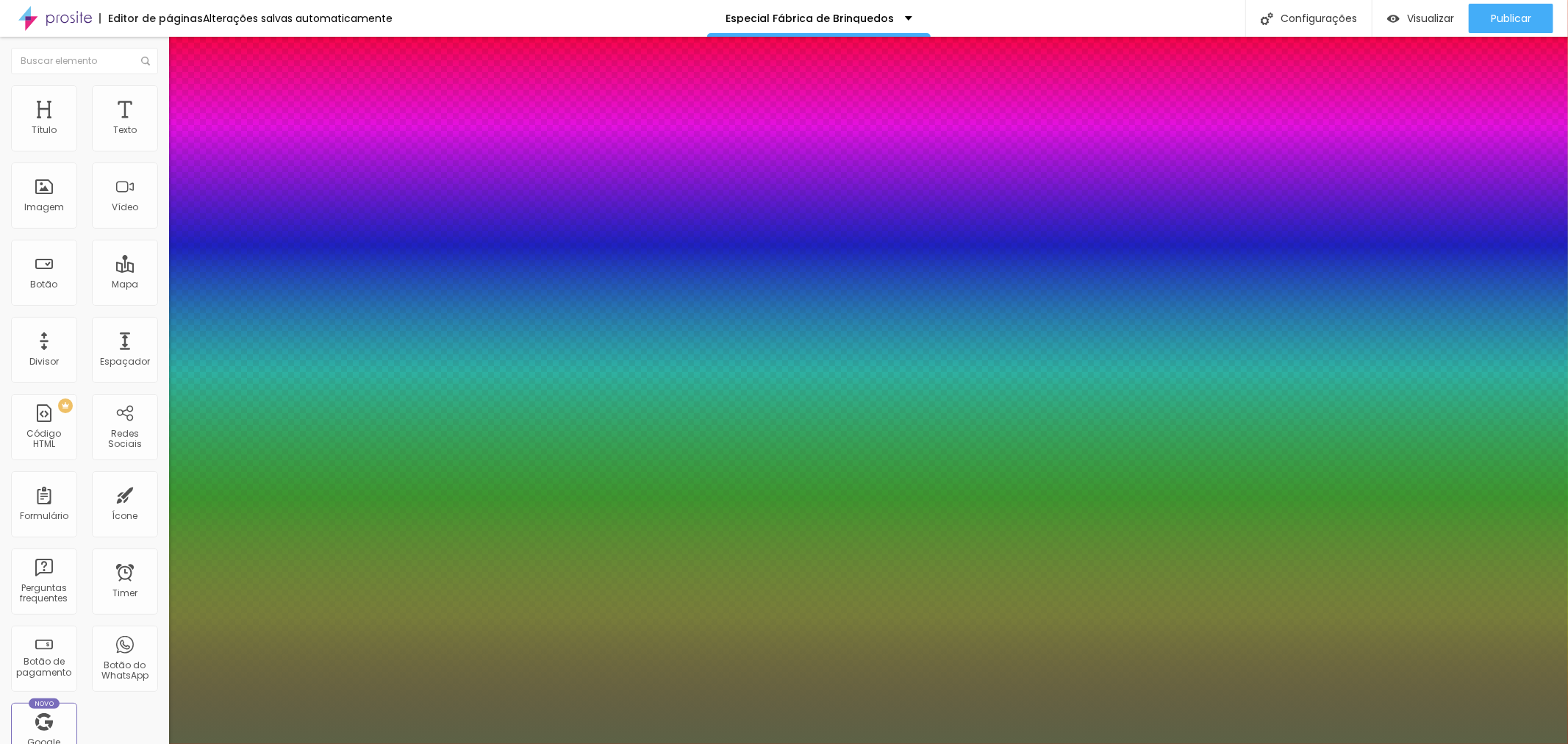
type input "10"
type input "1"
type input "9"
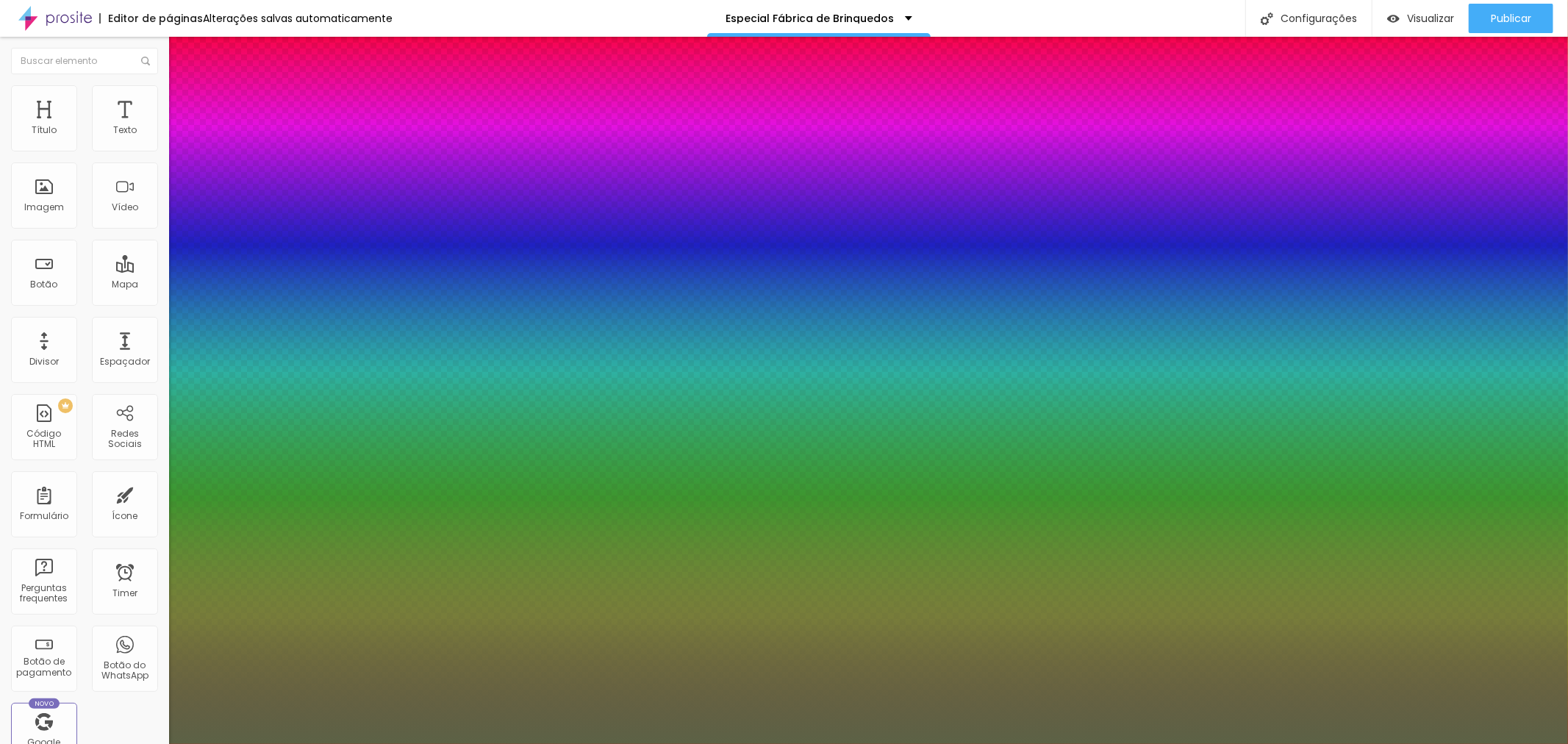
type input "1"
type input "8"
type input "1"
drag, startPoint x: 206, startPoint y: 412, endPoint x: 160, endPoint y: 431, distance: 49.8
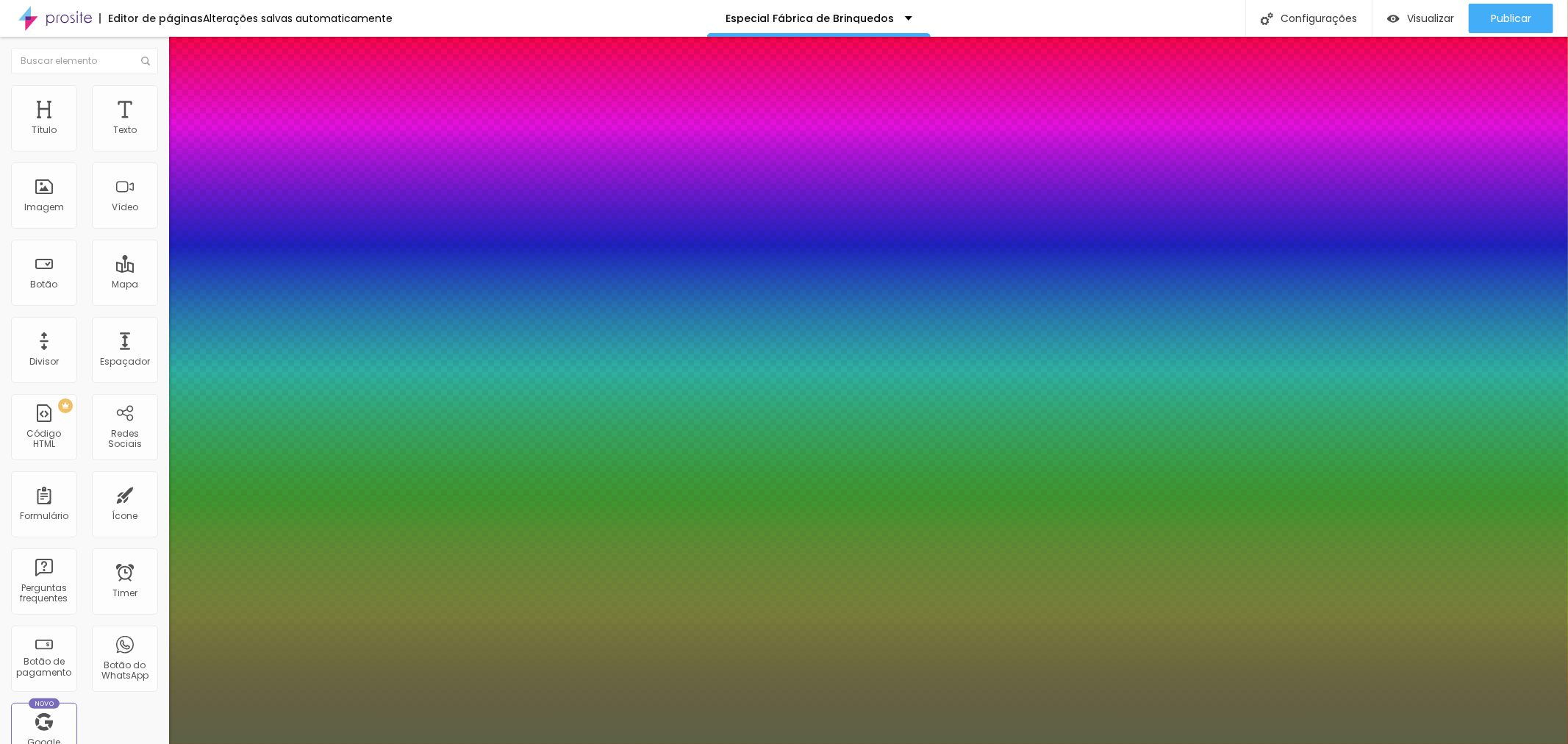
type input "8"
type input "1"
drag, startPoint x: 195, startPoint y: 414, endPoint x: 207, endPoint y: 415, distance: 12.0
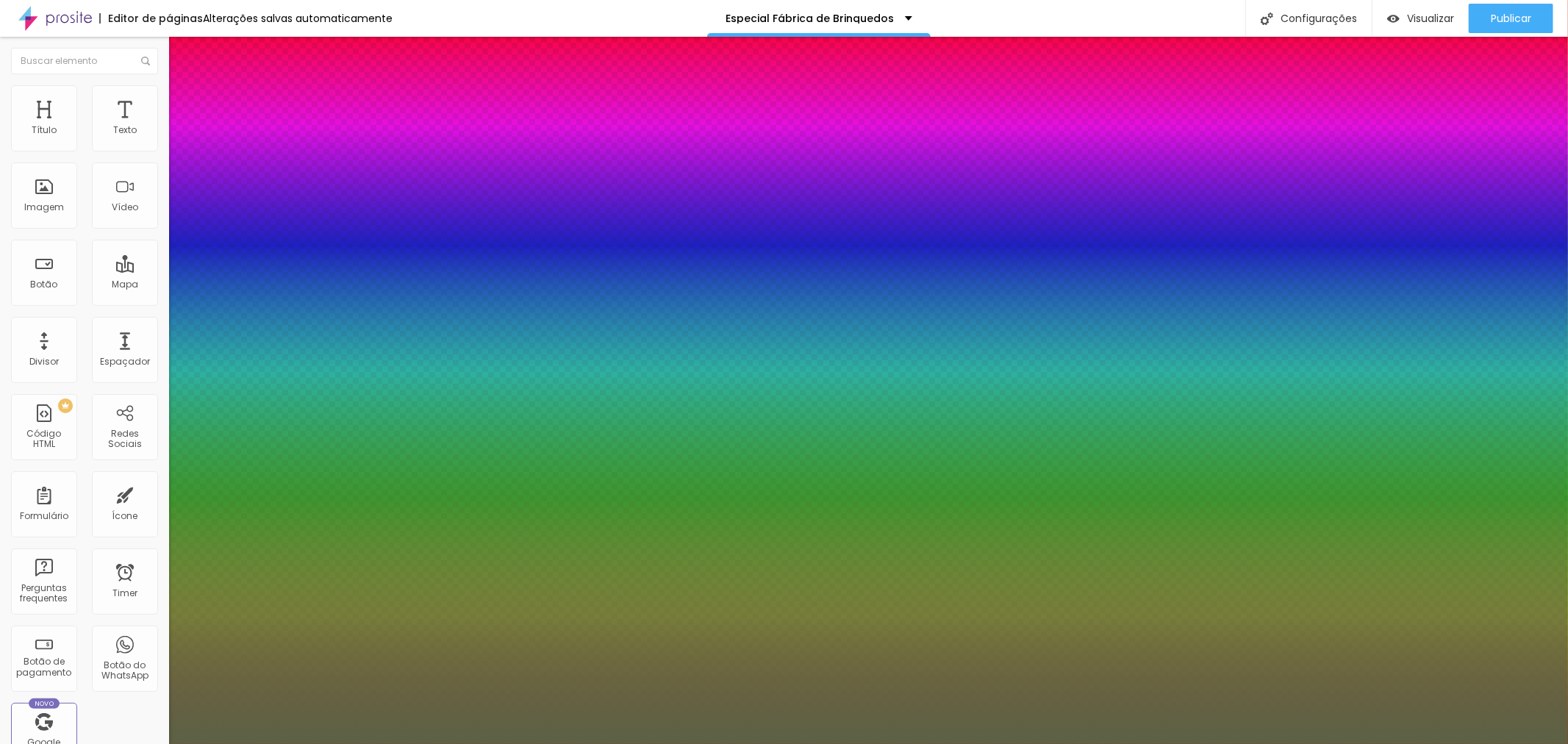
type input "24"
type input "1"
type input "24"
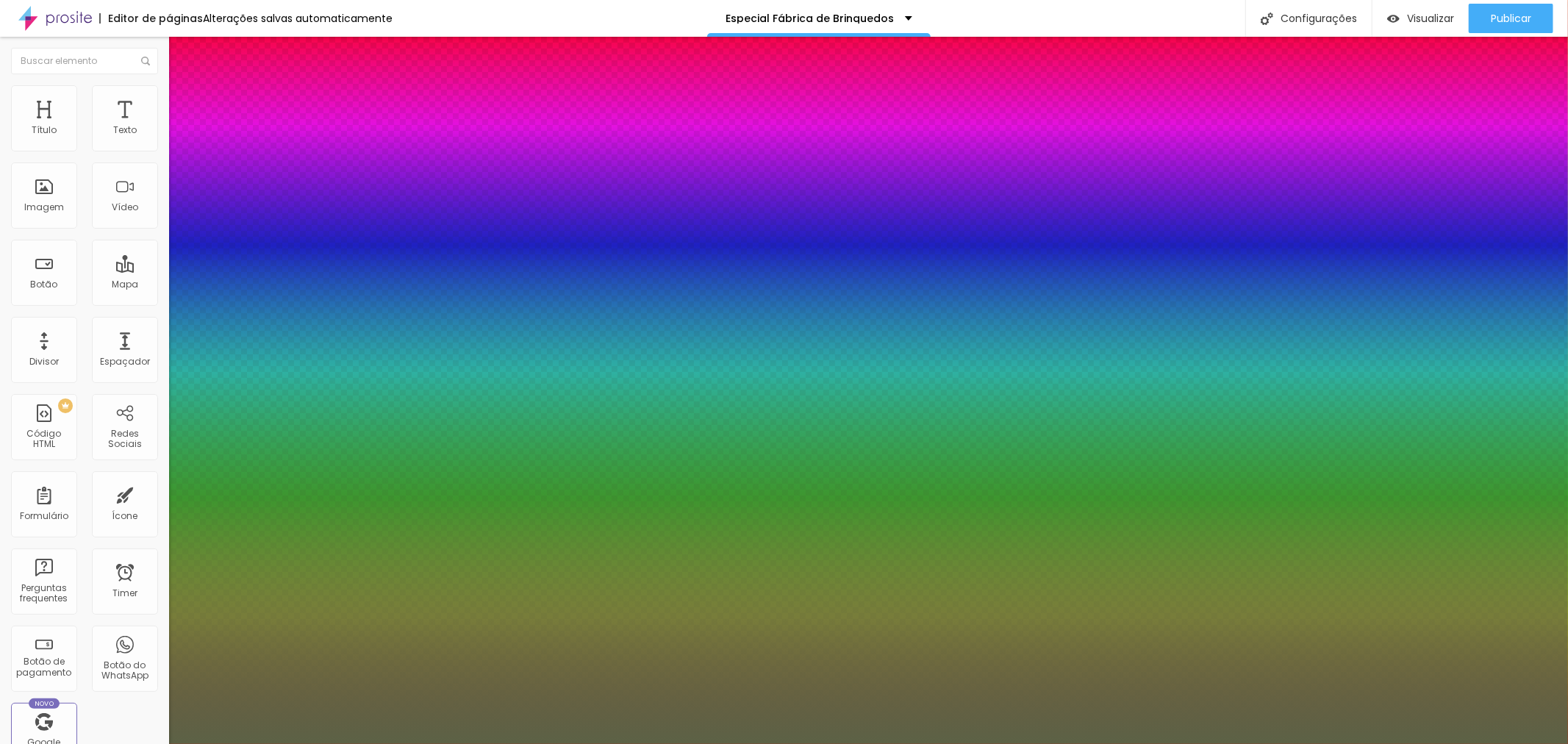
click at [750, 743] on div at bounding box center [784, 744] width 1568 height 0
